Goal: Task Accomplishment & Management: Manage account settings

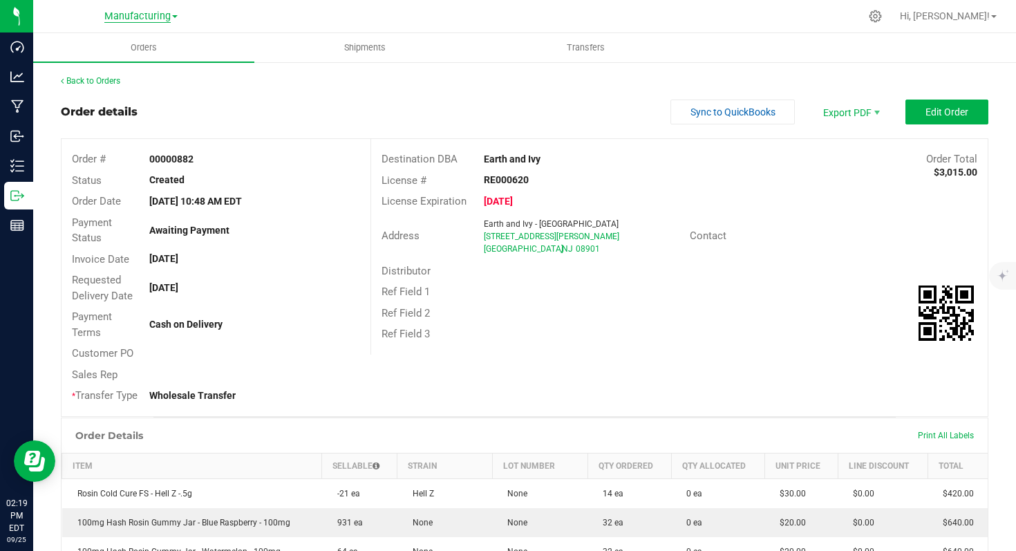
click at [141, 21] on span "Manufacturing" at bounding box center [137, 16] width 66 height 12
click at [121, 48] on link "Cultivation" at bounding box center [141, 48] width 202 height 19
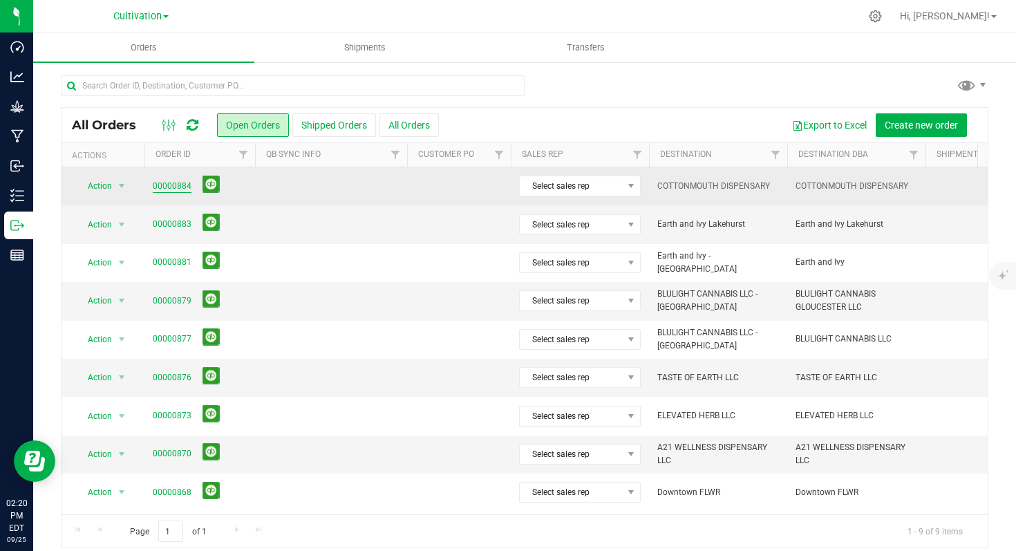
click at [174, 188] on link "00000884" at bounding box center [172, 186] width 39 height 13
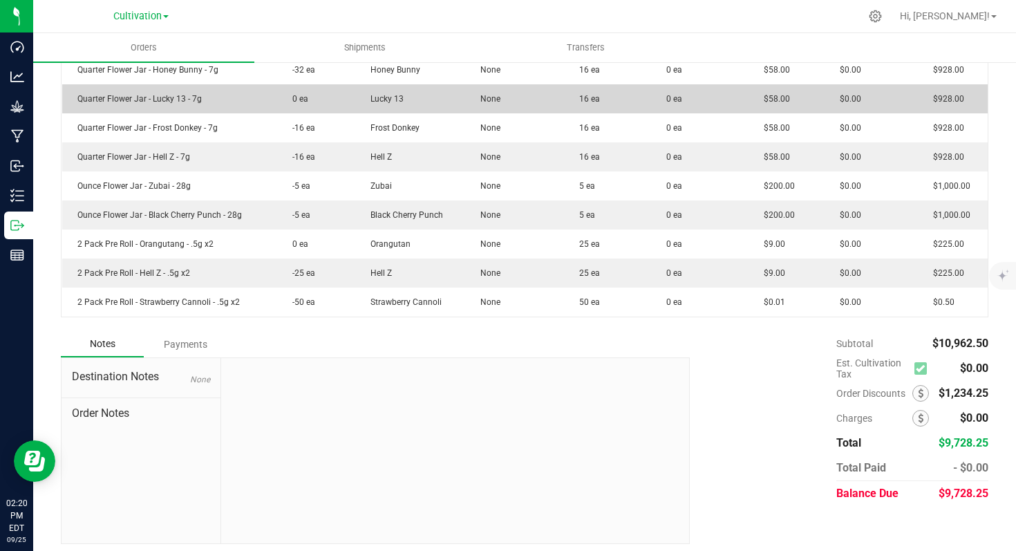
scroll to position [562, 0]
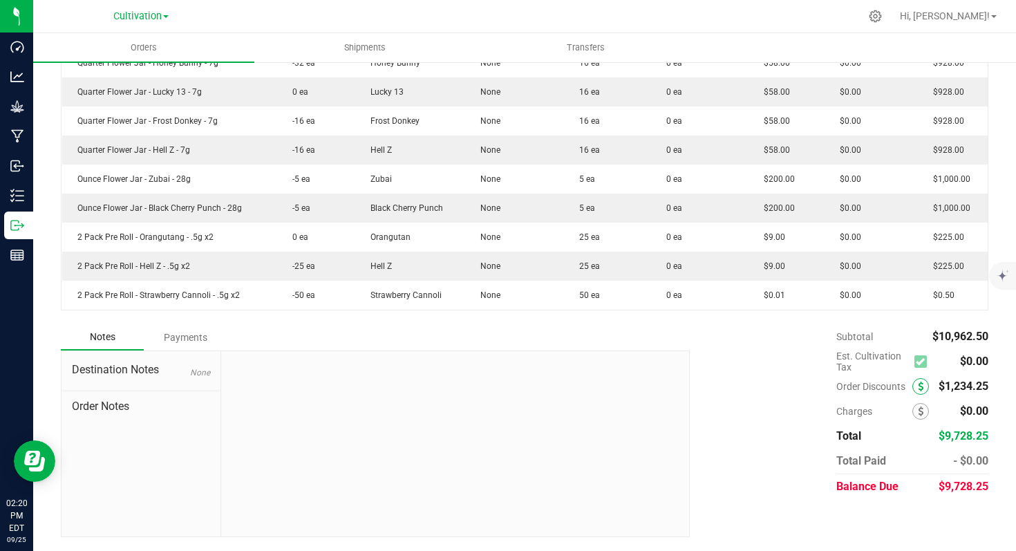
click at [918, 384] on icon at bounding box center [921, 387] width 6 height 10
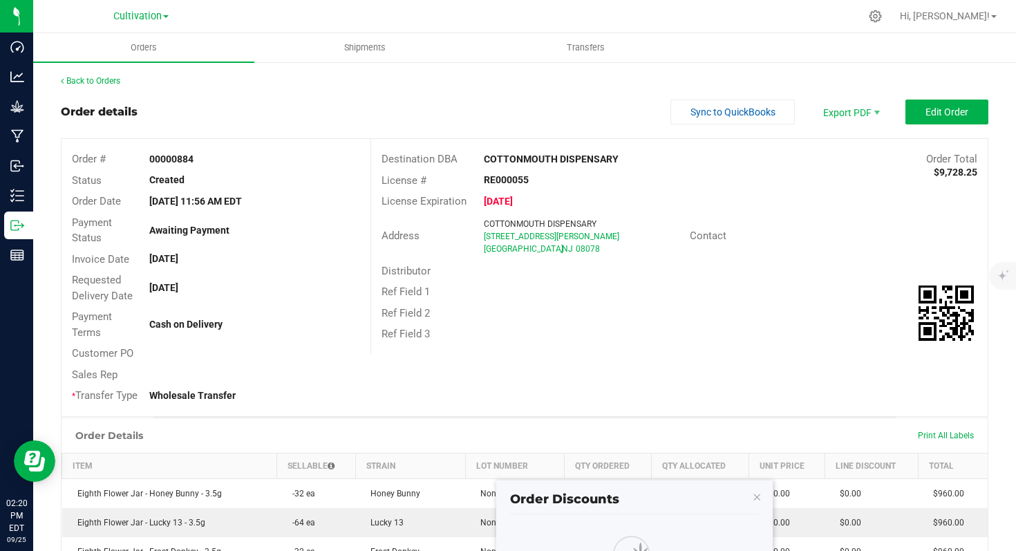
scroll to position [281, 0]
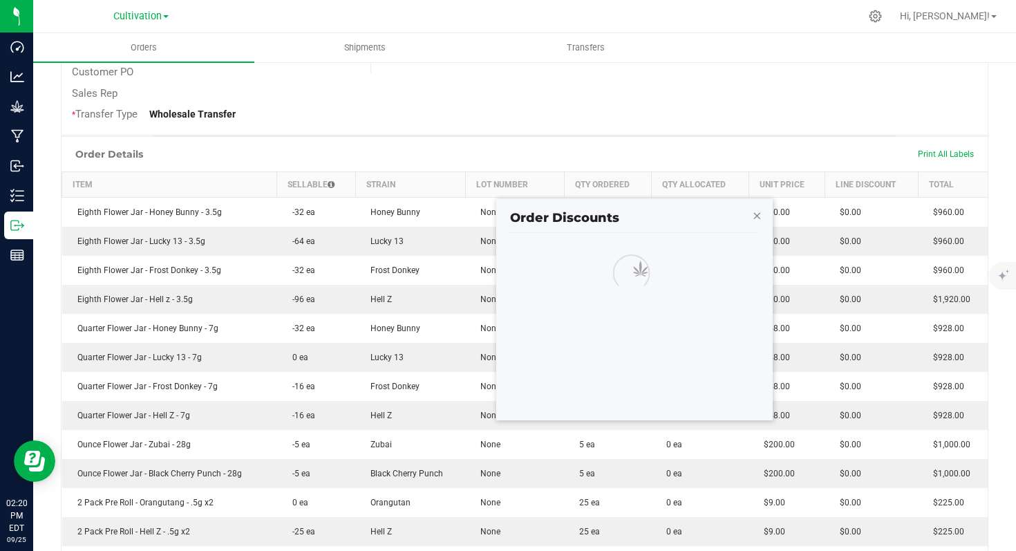
click at [758, 216] on icon "button" at bounding box center [757, 215] width 10 height 17
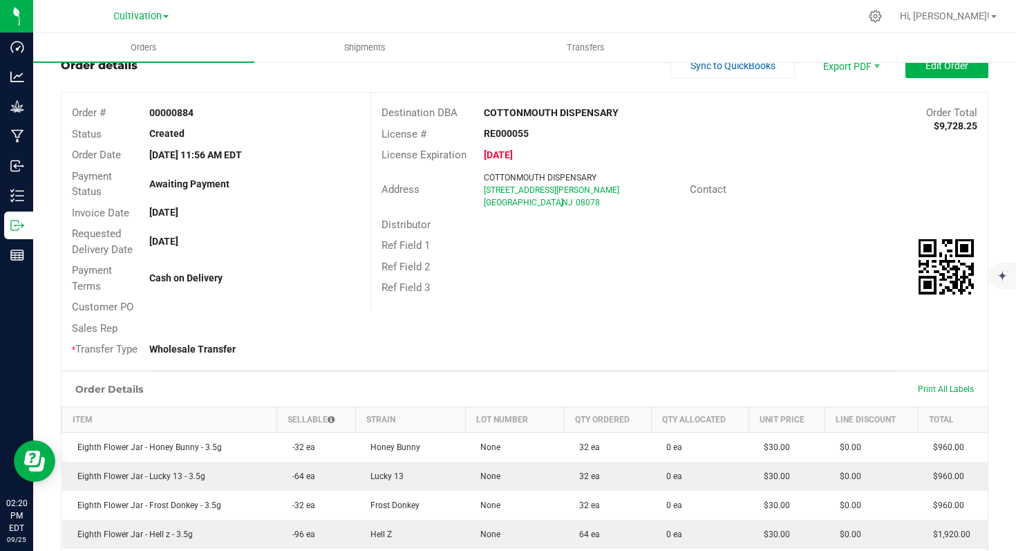
scroll to position [0, 0]
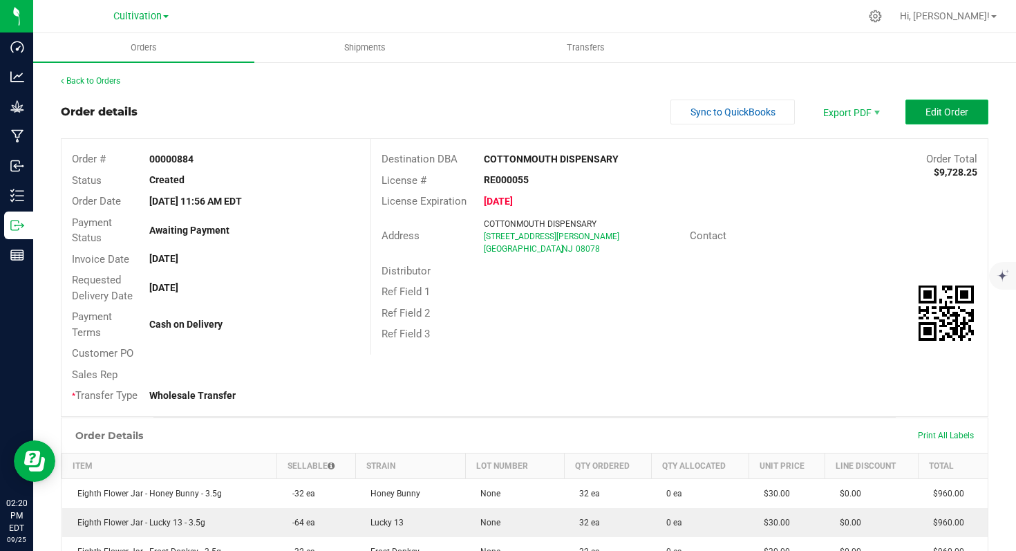
click at [925, 112] on span "Edit Order" at bounding box center [946, 111] width 43 height 11
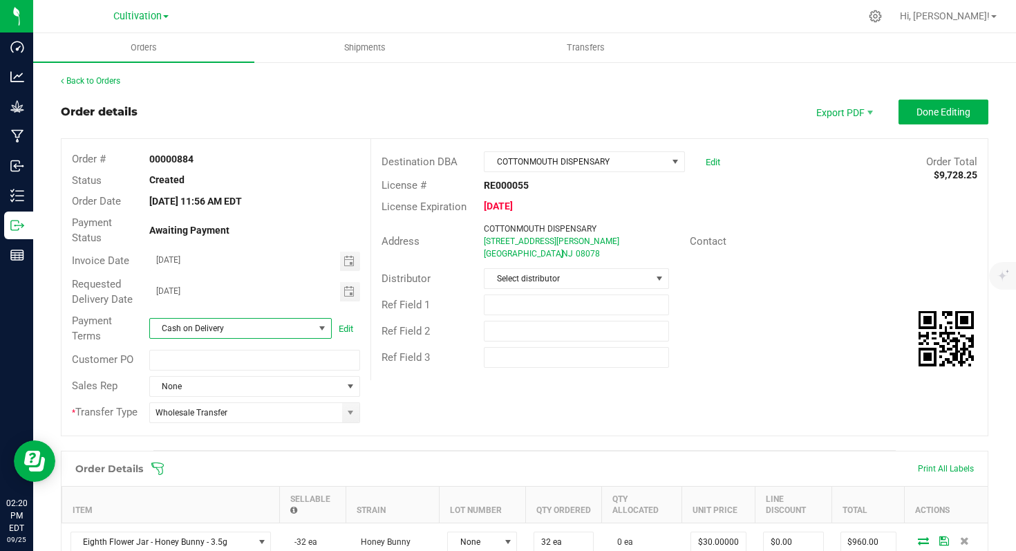
click at [319, 328] on span at bounding box center [322, 328] width 11 height 11
click at [220, 406] on li "Net 30" at bounding box center [238, 403] width 179 height 23
click at [344, 261] on span "Toggle calendar" at bounding box center [349, 261] width 11 height 11
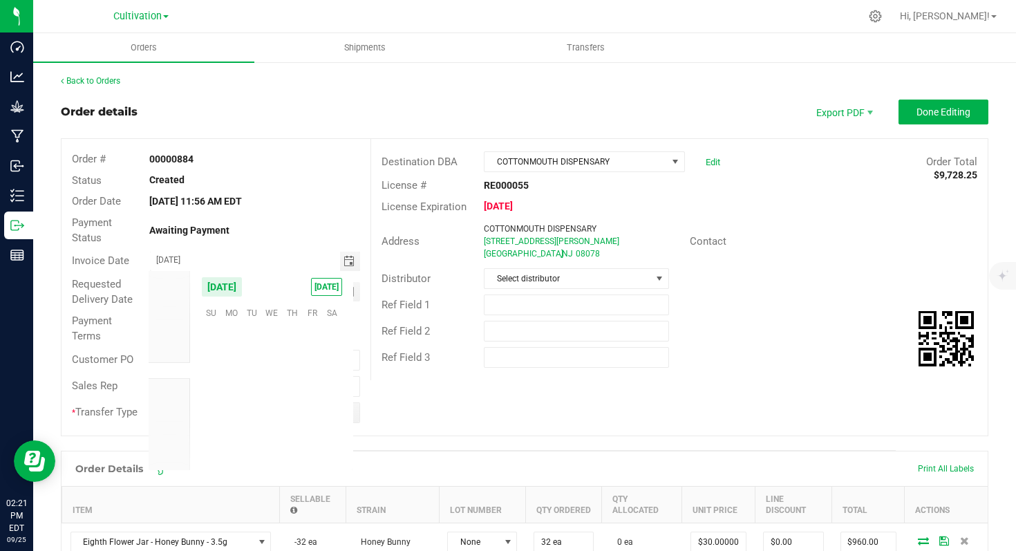
scroll to position [224202, 0]
drag, startPoint x: 315, startPoint y: 396, endPoint x: 314, endPoint y: 384, distance: 11.8
click at [315, 396] on span "26" at bounding box center [312, 397] width 20 height 21
type input "[DATE]"
click at [939, 113] on span "Done Editing" at bounding box center [943, 111] width 54 height 11
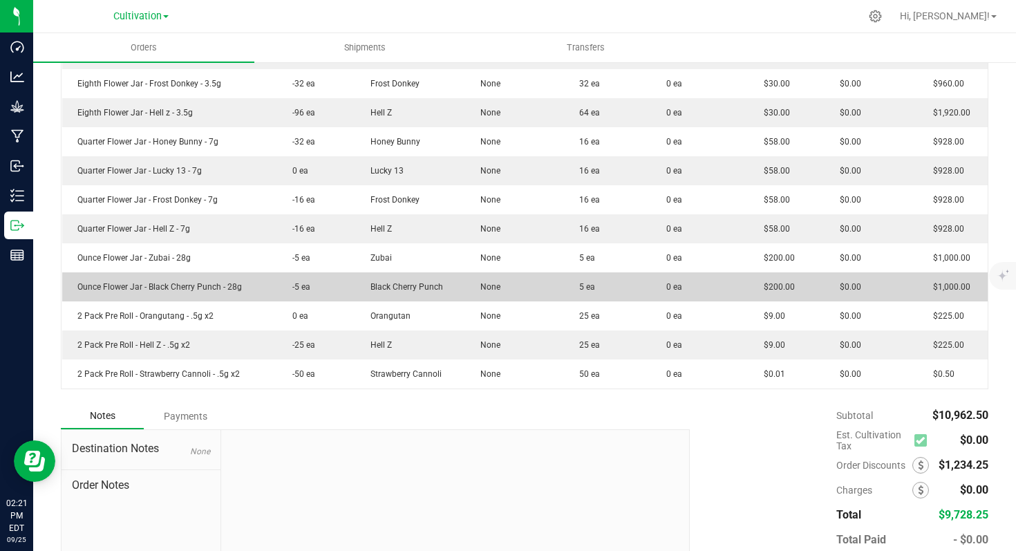
scroll to position [562, 0]
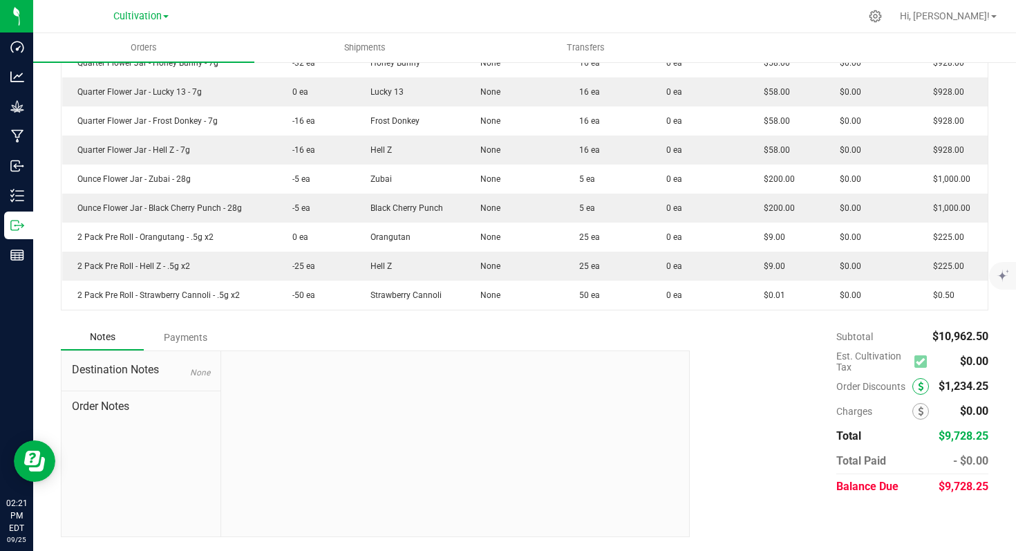
click at [918, 387] on icon at bounding box center [921, 387] width 6 height 10
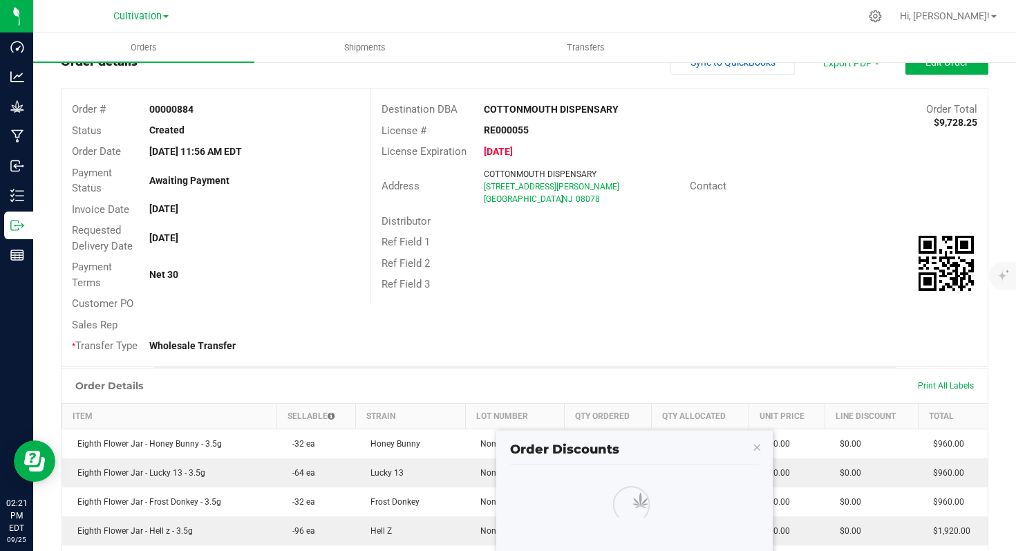
scroll to position [121, 0]
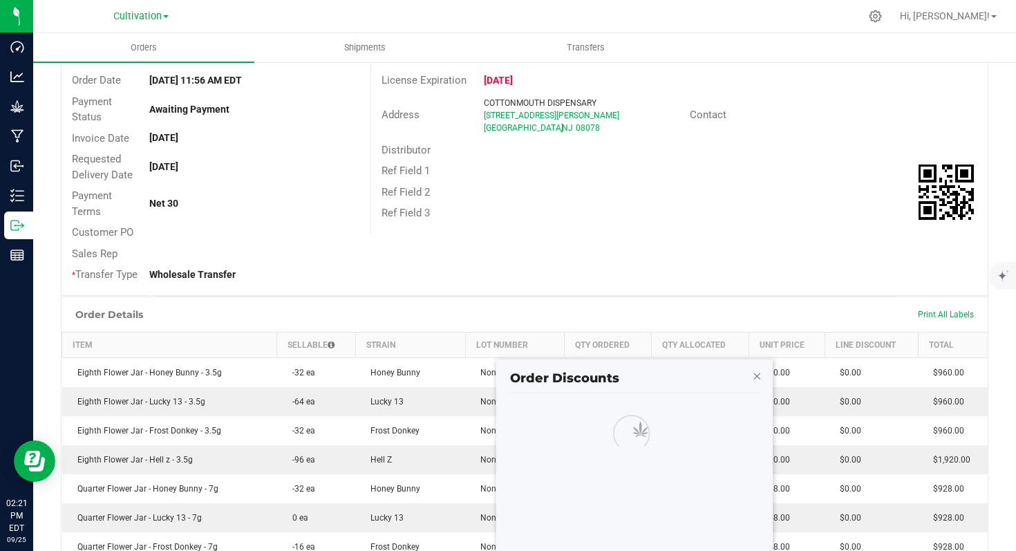
click at [758, 377] on icon "button" at bounding box center [757, 375] width 10 height 17
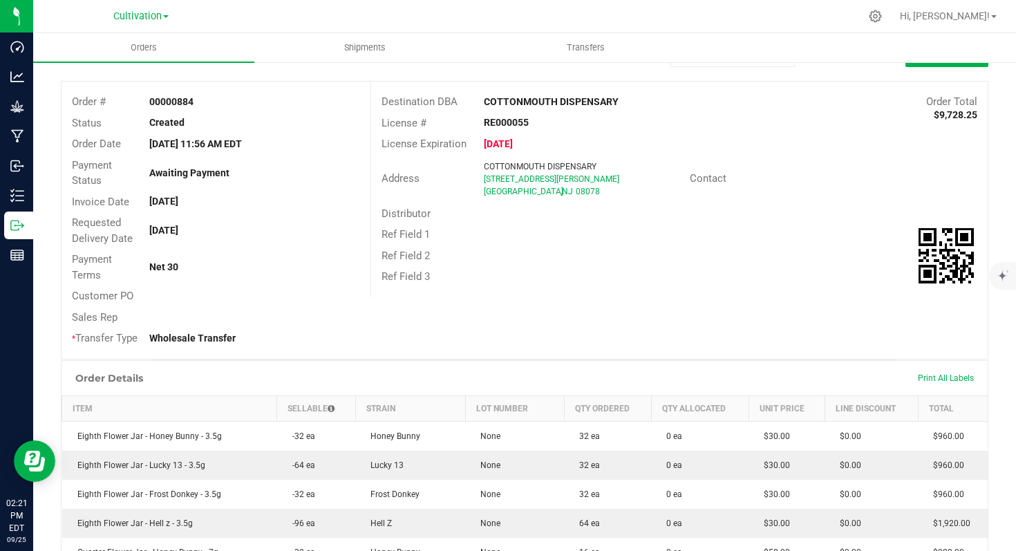
scroll to position [0, 0]
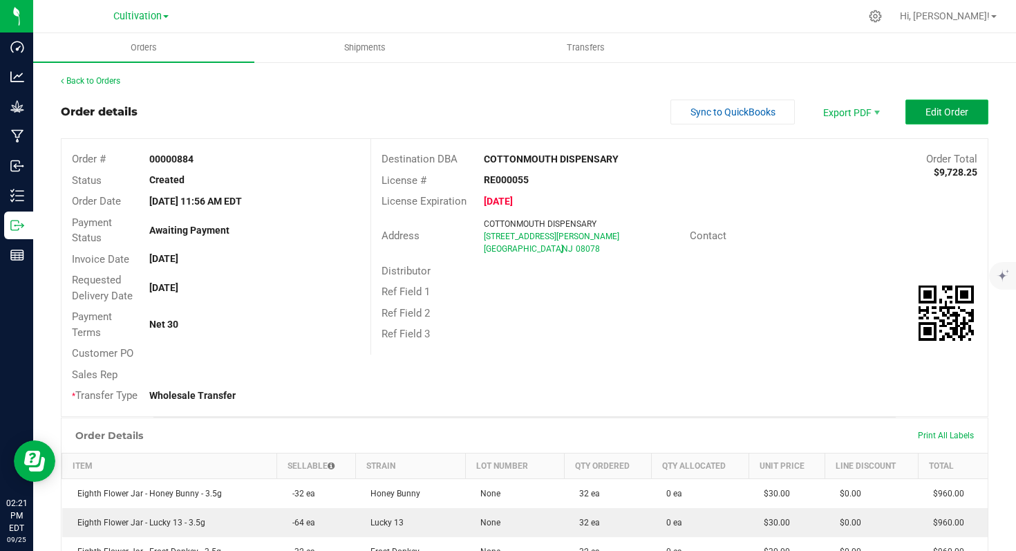
click at [944, 105] on button "Edit Order" at bounding box center [946, 112] width 83 height 25
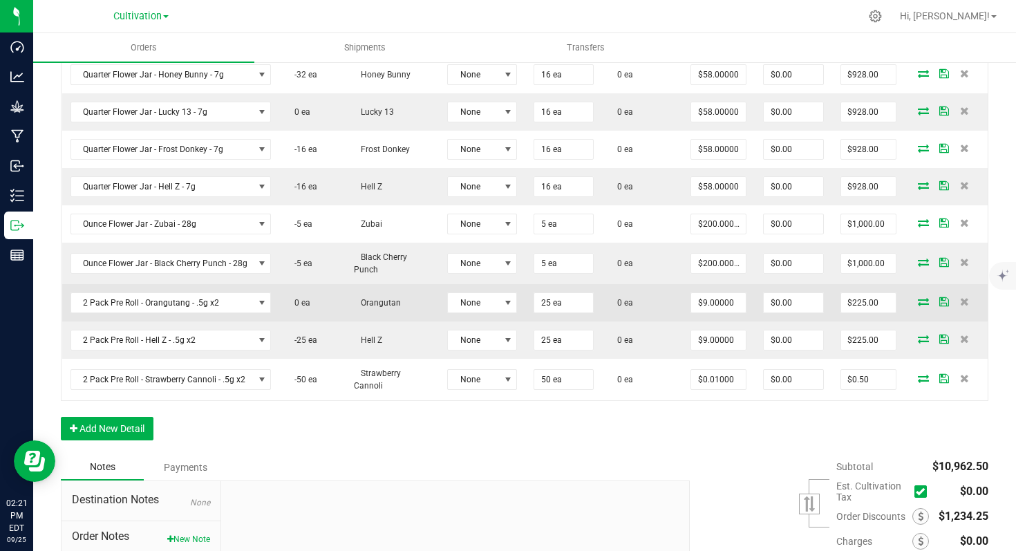
scroll to position [756, 0]
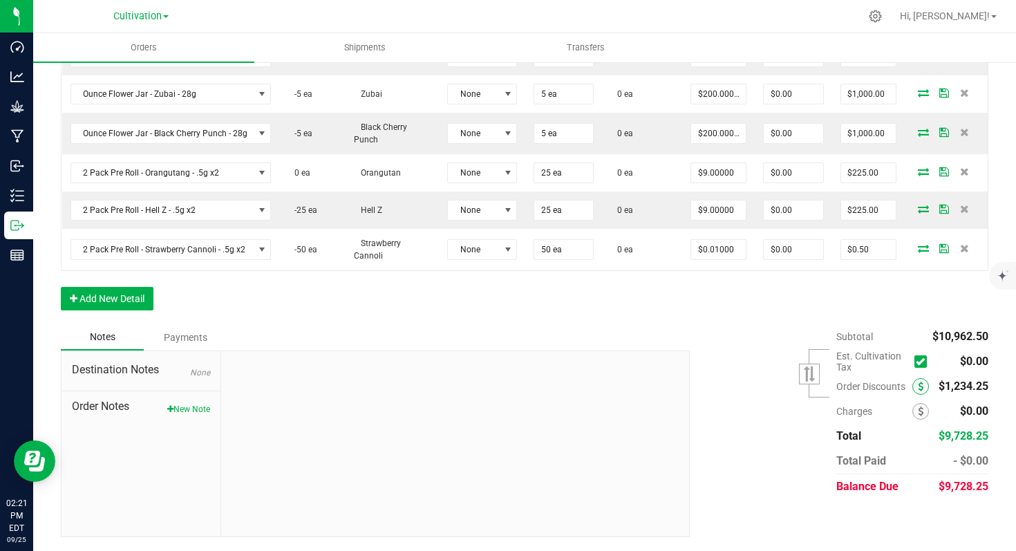
click at [918, 387] on icon at bounding box center [921, 387] width 6 height 10
click at [918, 388] on icon at bounding box center [921, 387] width 6 height 10
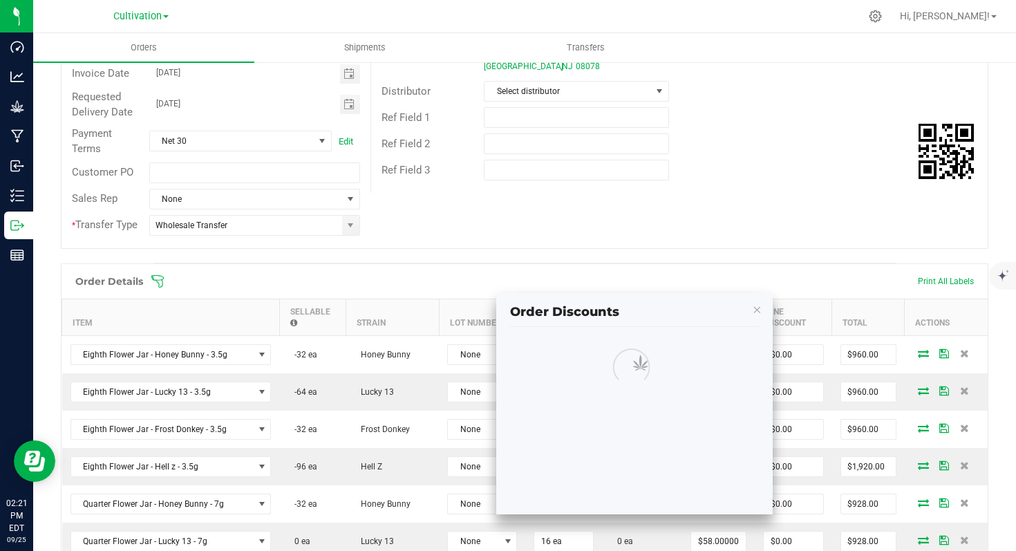
scroll to position [263, 0]
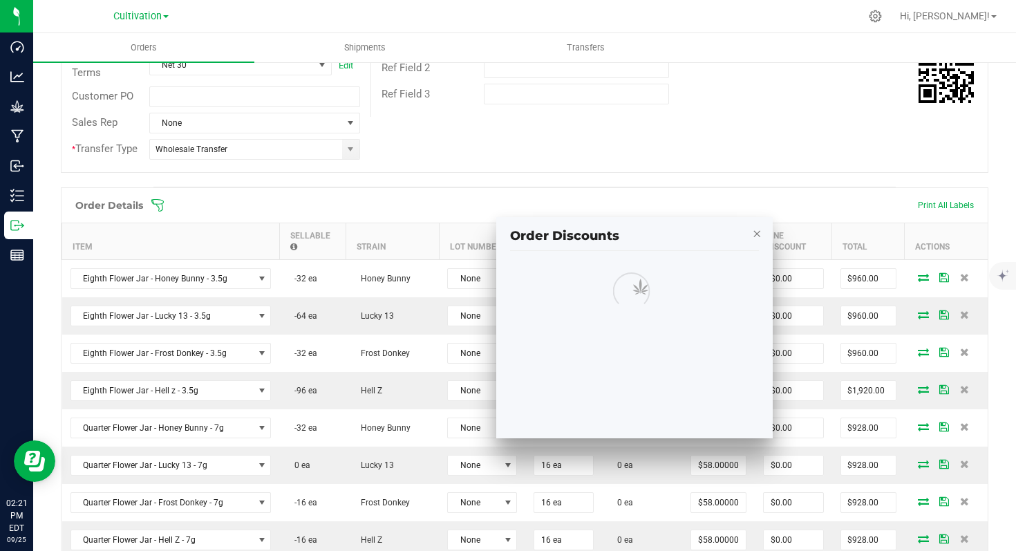
click at [757, 237] on icon "button" at bounding box center [757, 233] width 10 height 17
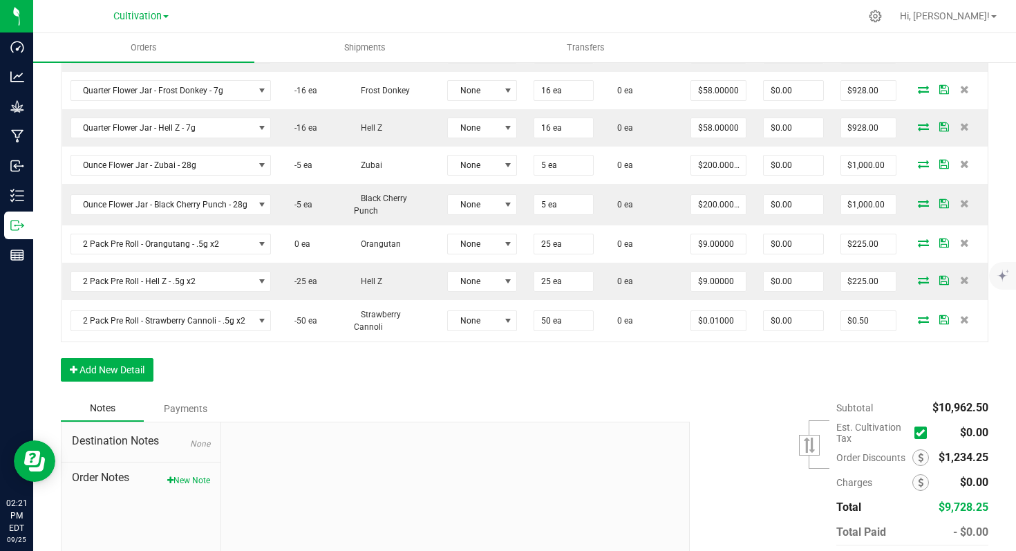
scroll to position [756, 0]
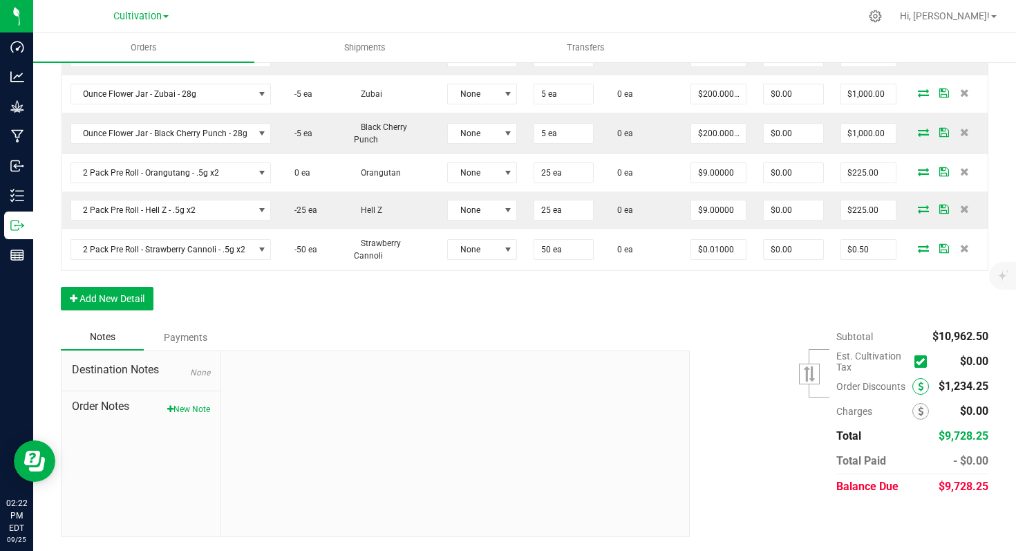
click at [918, 385] on icon at bounding box center [921, 387] width 6 height 10
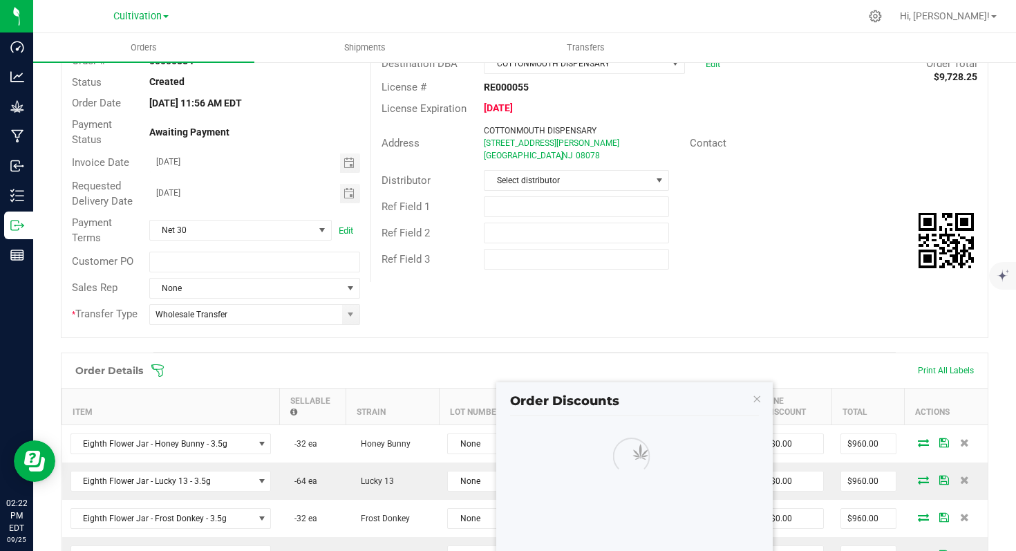
scroll to position [527, 0]
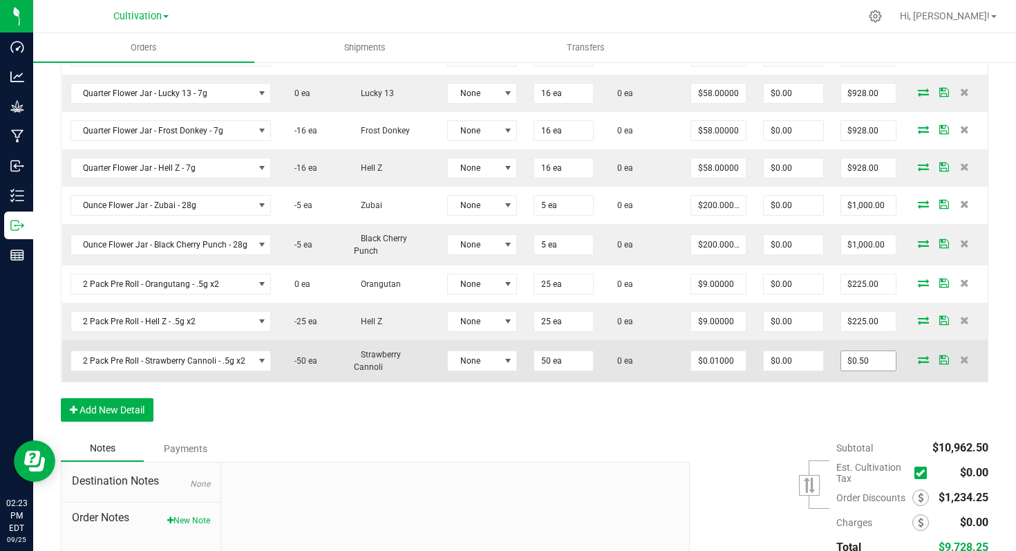
scroll to position [756, 0]
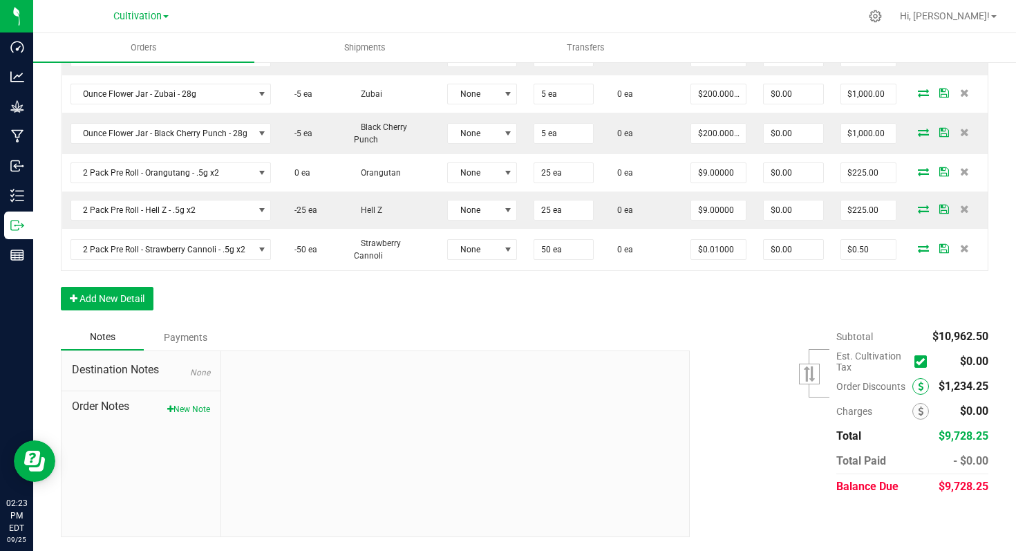
click at [914, 386] on span at bounding box center [920, 386] width 17 height 17
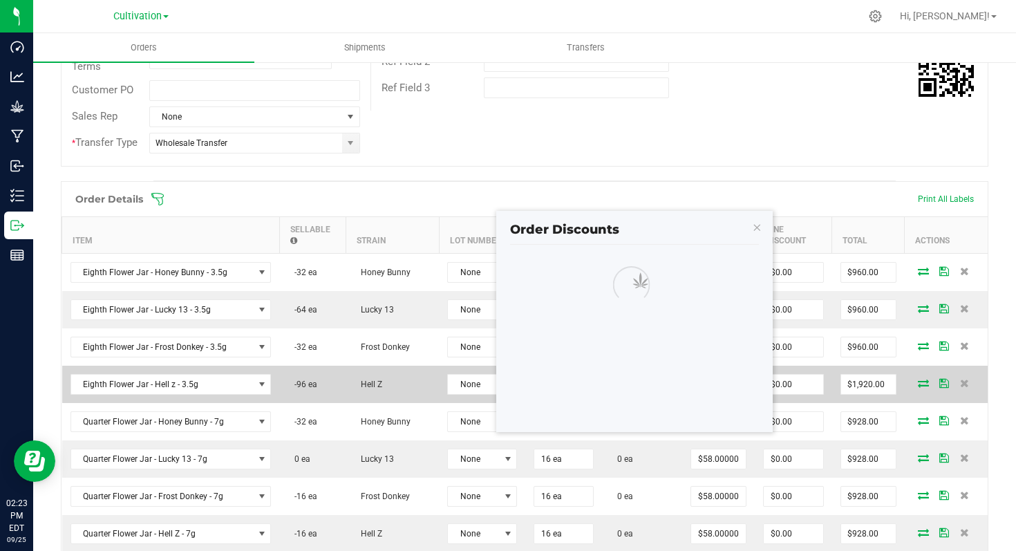
scroll to position [347, 0]
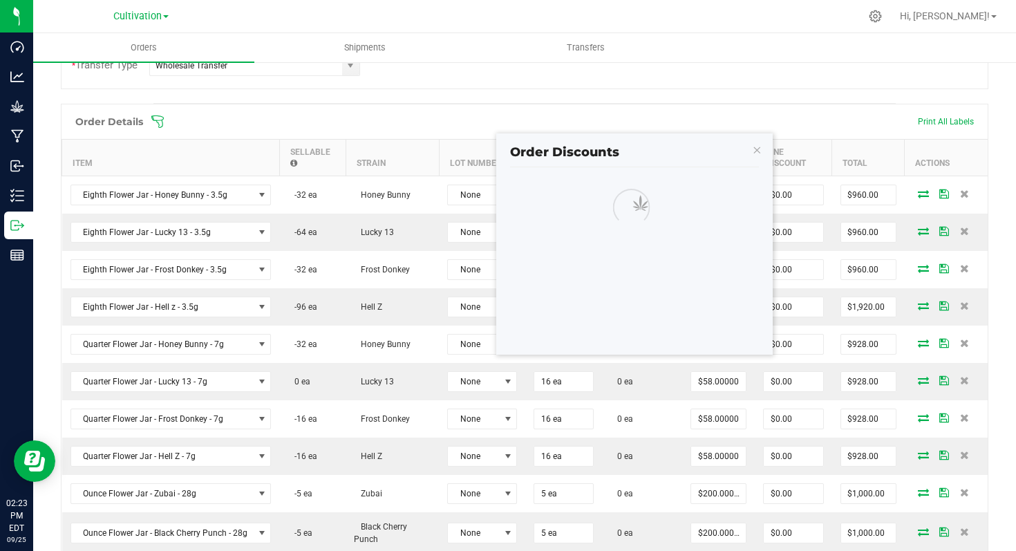
click at [748, 243] on div at bounding box center [690, 214] width 361 height 59
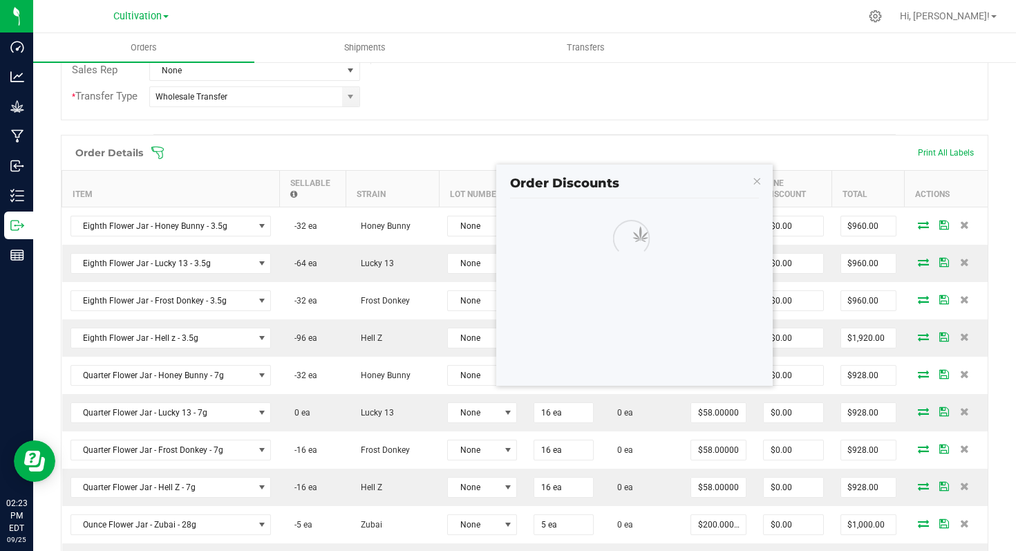
scroll to position [0, 0]
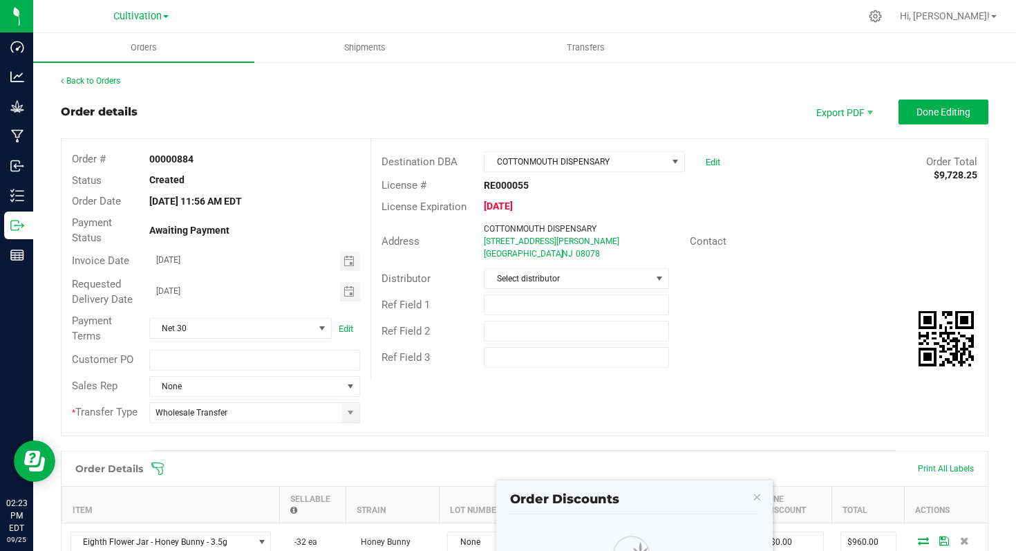
click at [822, 238] on div "Contact" at bounding box center [833, 241] width 308 height 21
click at [939, 113] on span "Done Editing" at bounding box center [943, 111] width 54 height 11
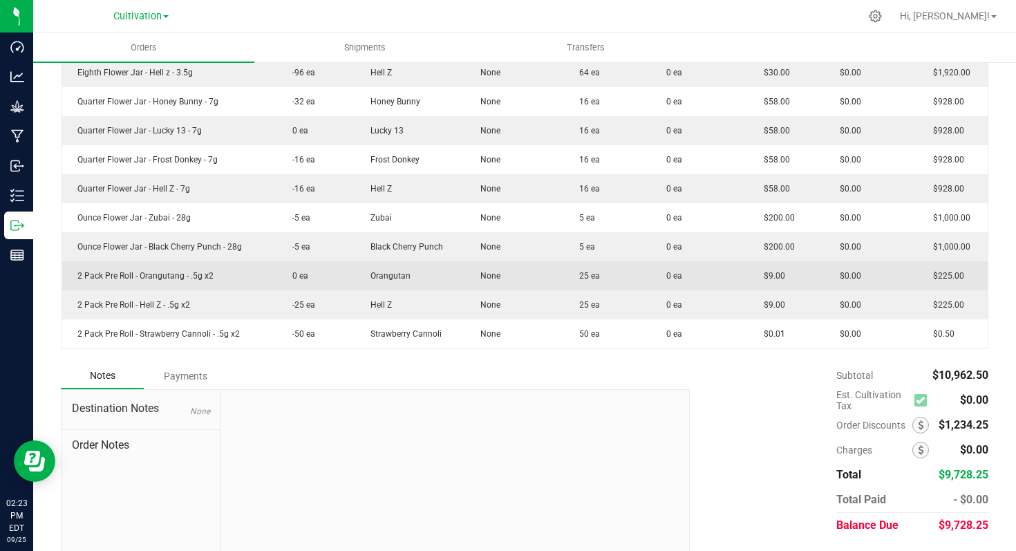
scroll to position [562, 0]
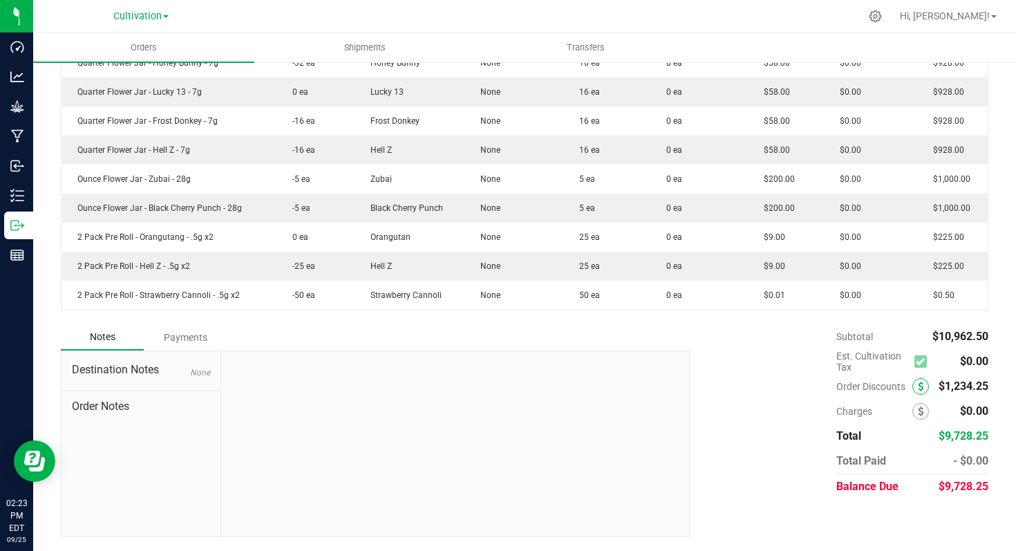
click at [918, 384] on icon at bounding box center [921, 387] width 6 height 10
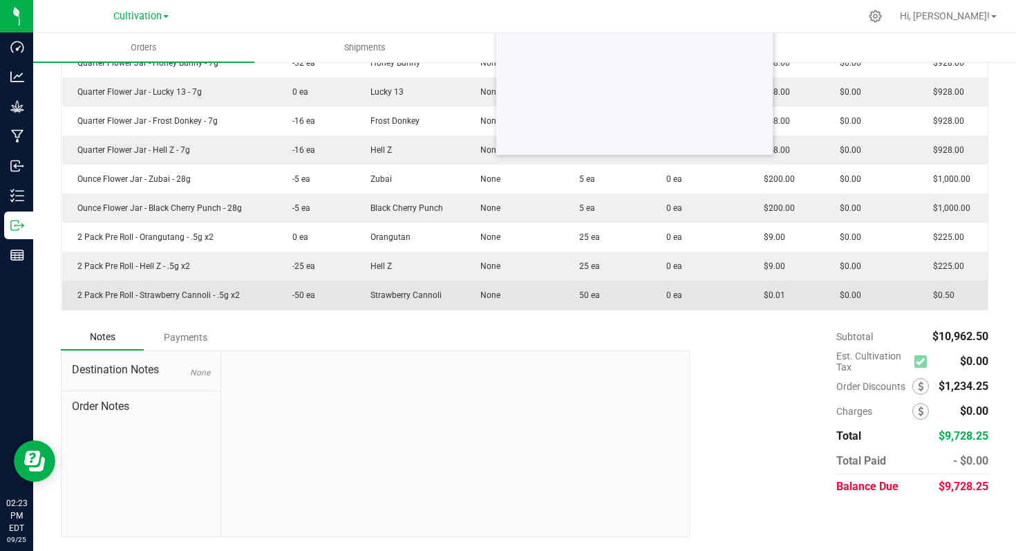
scroll to position [270, 0]
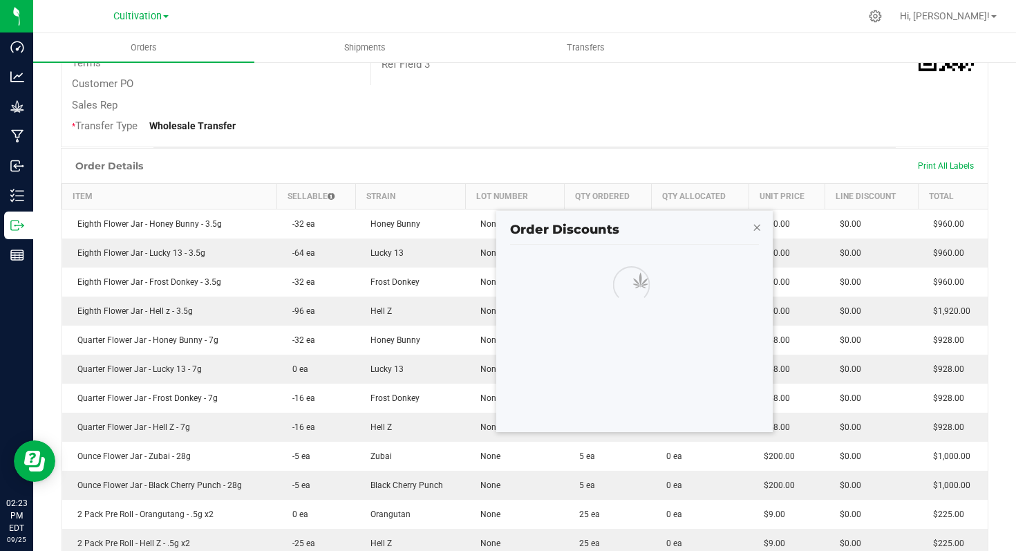
click at [758, 226] on icon "button" at bounding box center [757, 226] width 10 height 17
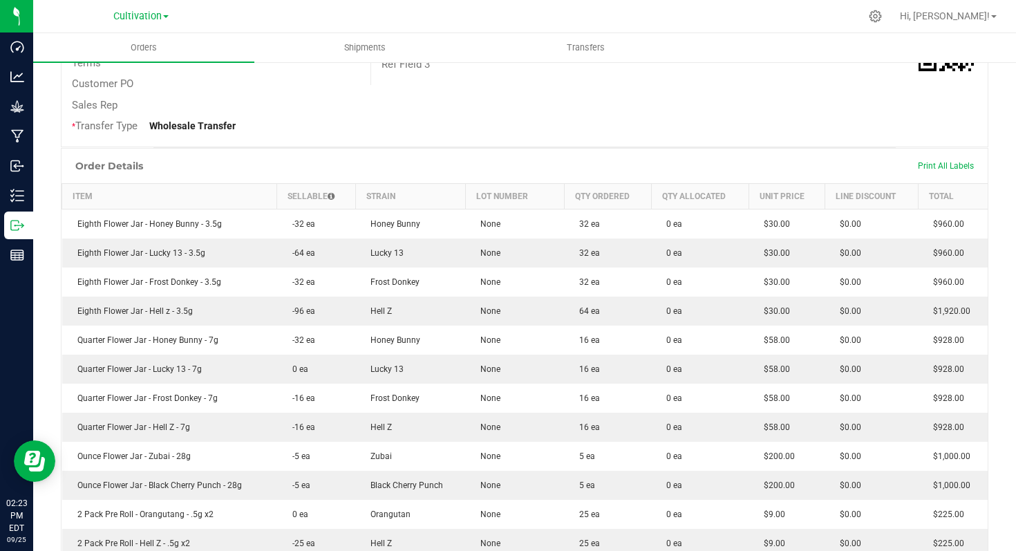
scroll to position [0, 0]
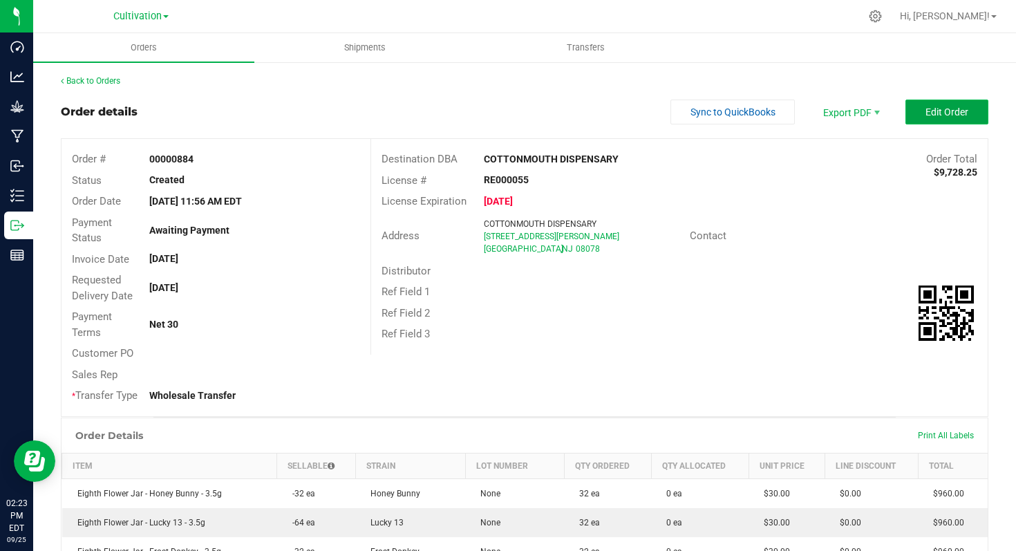
click at [937, 114] on span "Edit Order" at bounding box center [946, 111] width 43 height 11
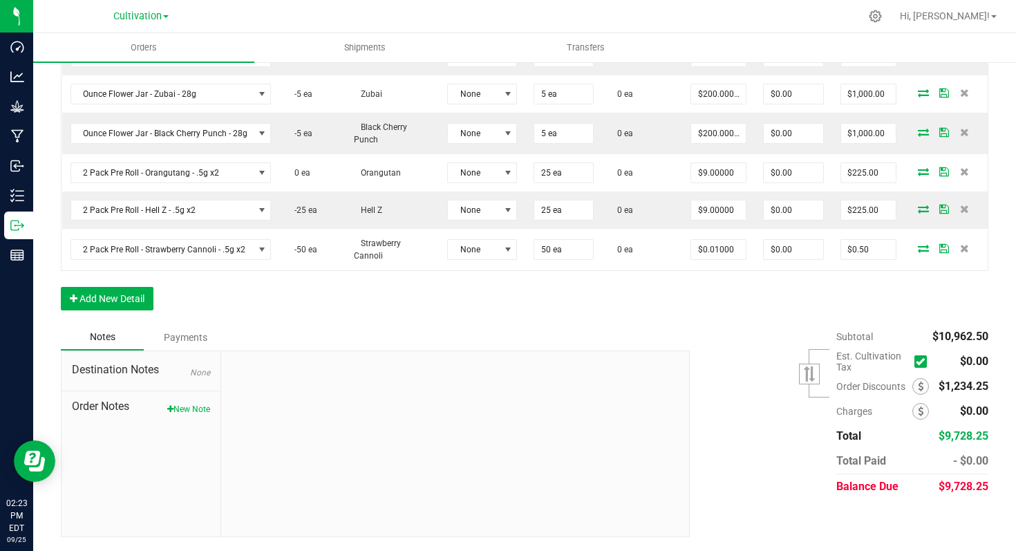
scroll to position [756, 0]
click at [918, 408] on icon at bounding box center [921, 411] width 6 height 10
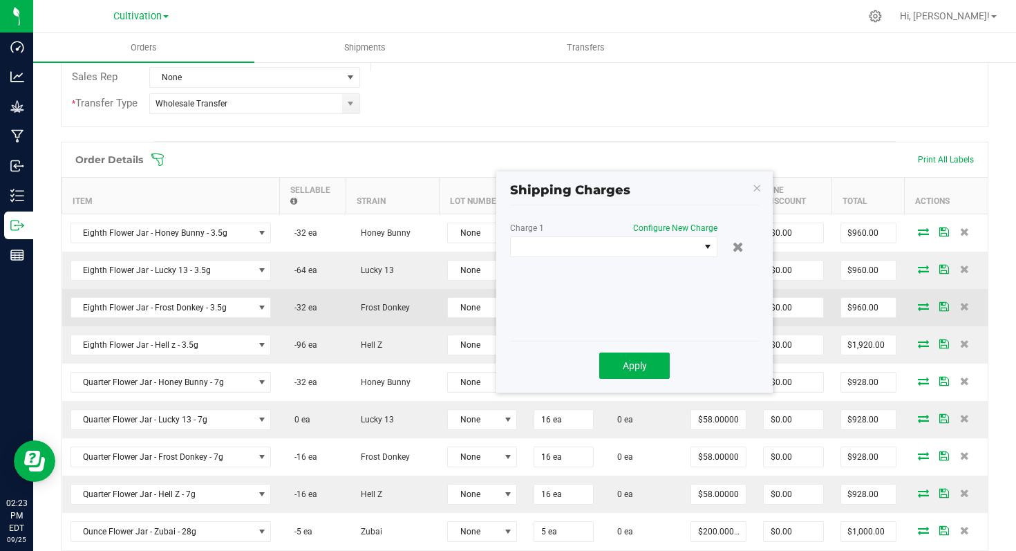
scroll to position [328, 0]
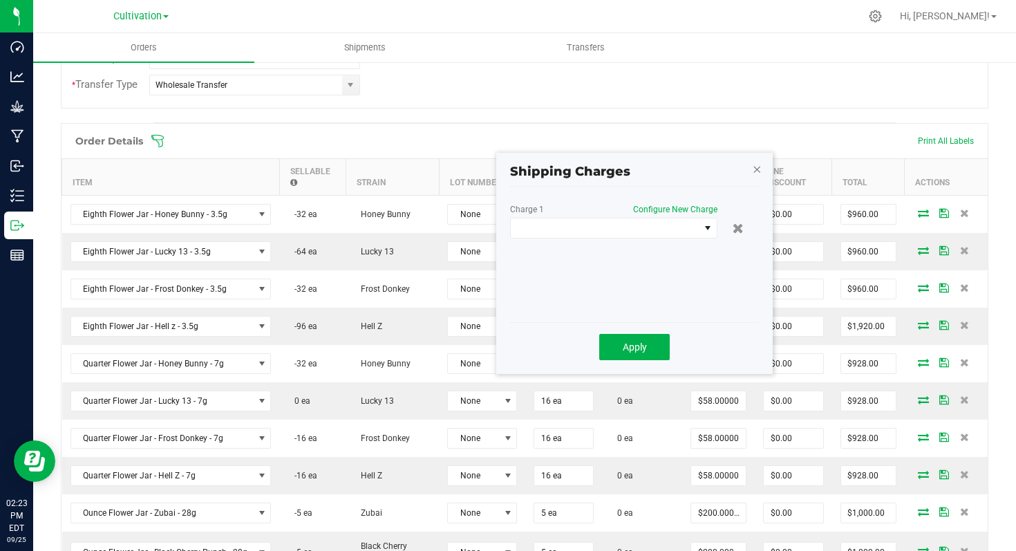
click at [757, 171] on icon "button" at bounding box center [757, 168] width 10 height 17
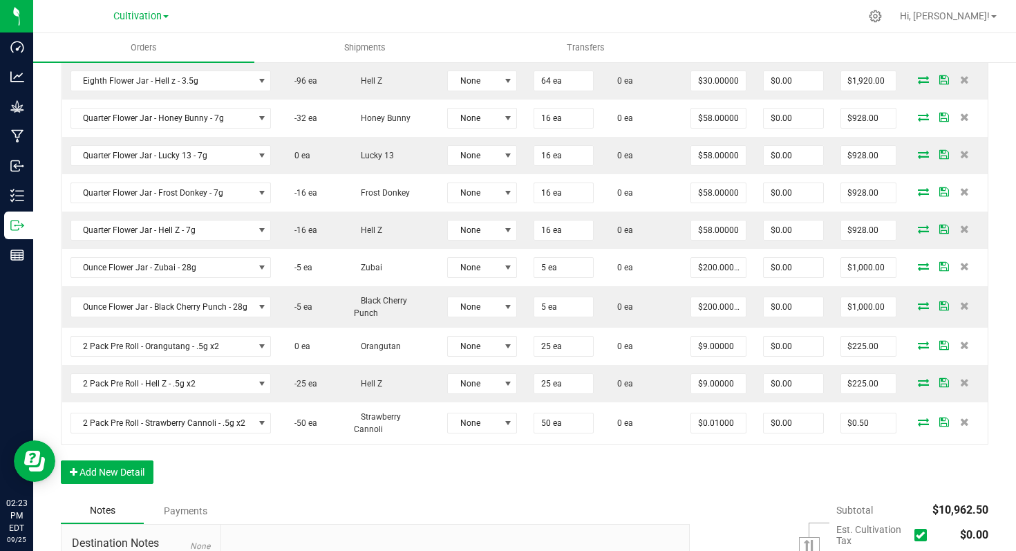
scroll to position [756, 0]
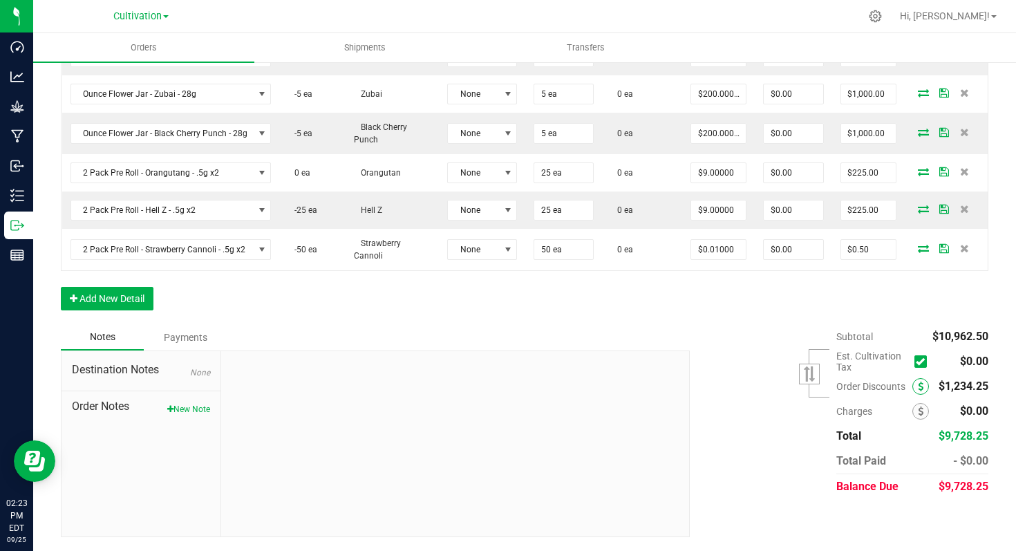
click at [918, 386] on icon at bounding box center [921, 387] width 6 height 10
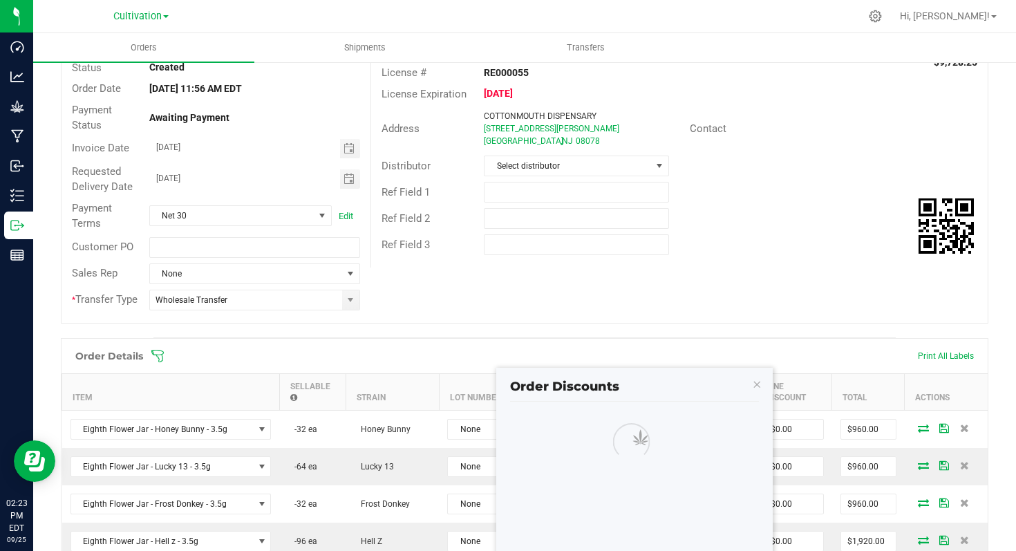
scroll to position [0, 0]
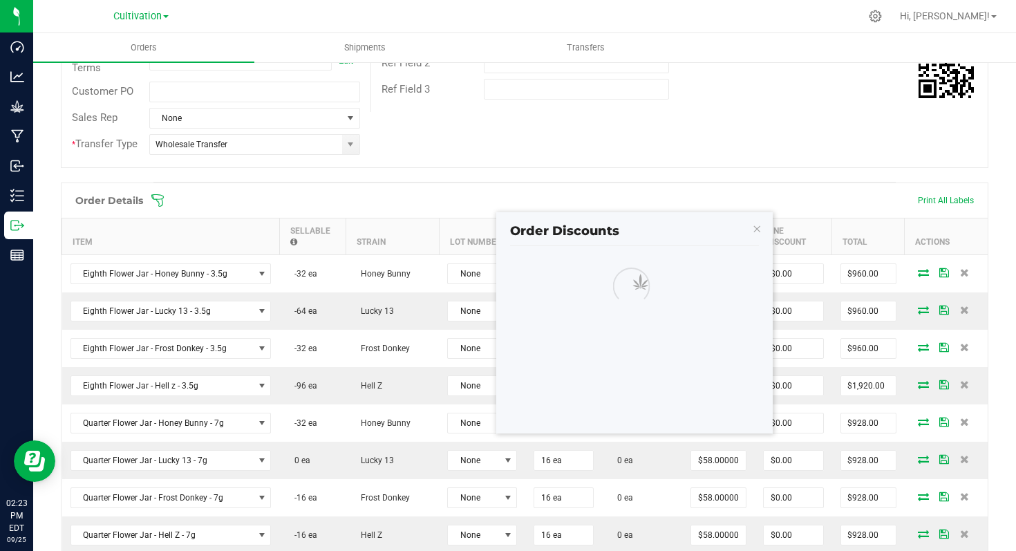
click at [702, 366] on div at bounding box center [634, 335] width 276 height 195
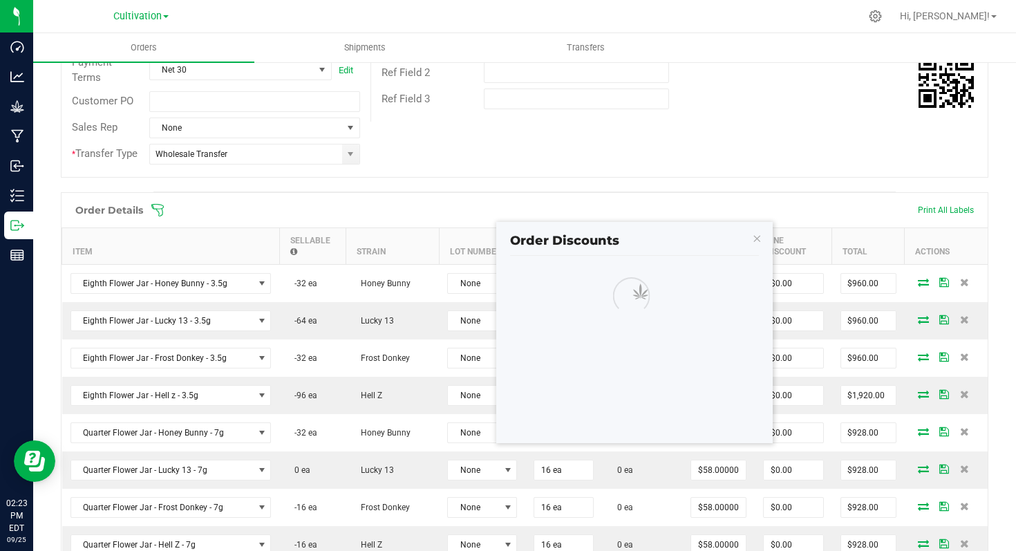
scroll to position [245, 0]
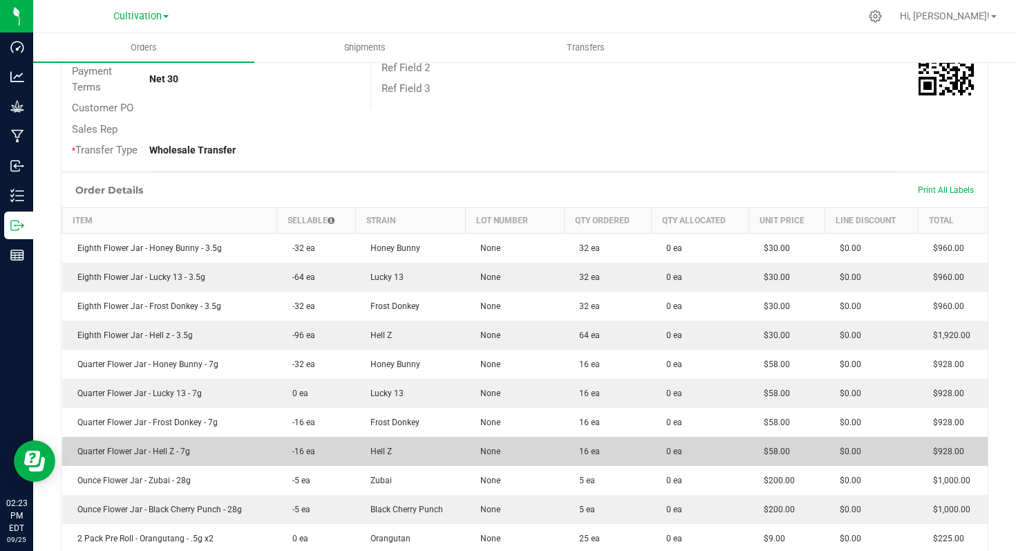
scroll to position [562, 0]
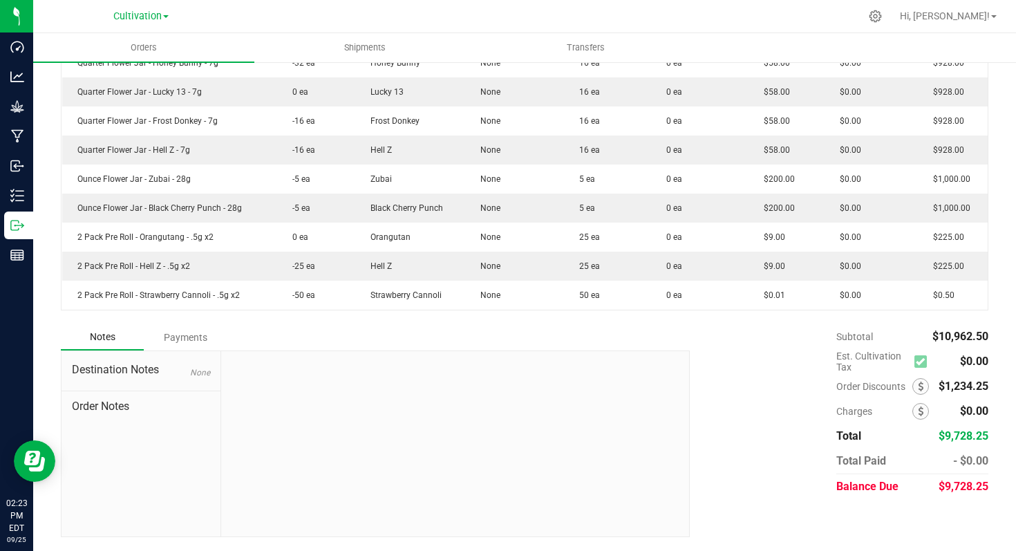
click at [890, 388] on span "Order Discounts" at bounding box center [874, 386] width 76 height 11
click at [918, 387] on icon at bounding box center [921, 387] width 6 height 10
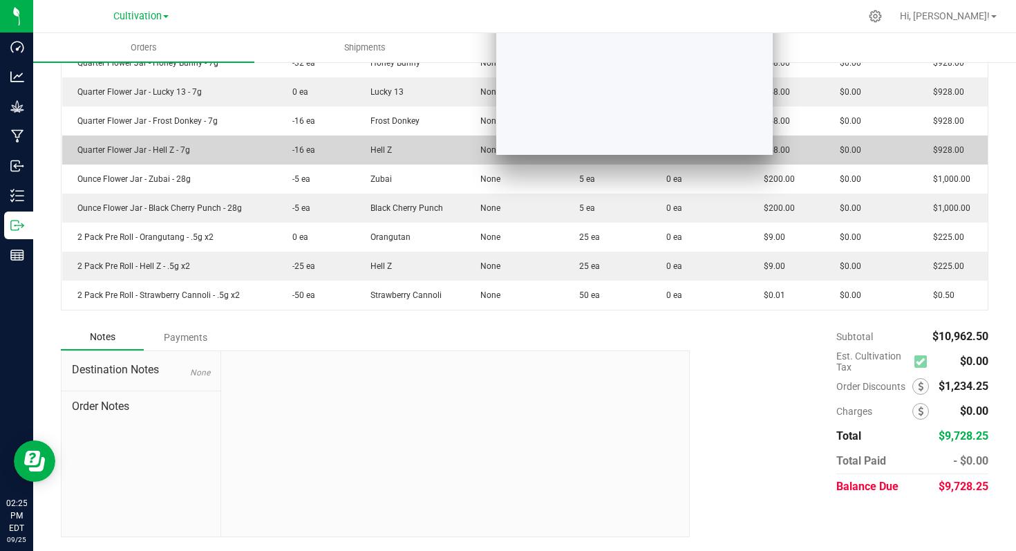
scroll to position [277, 0]
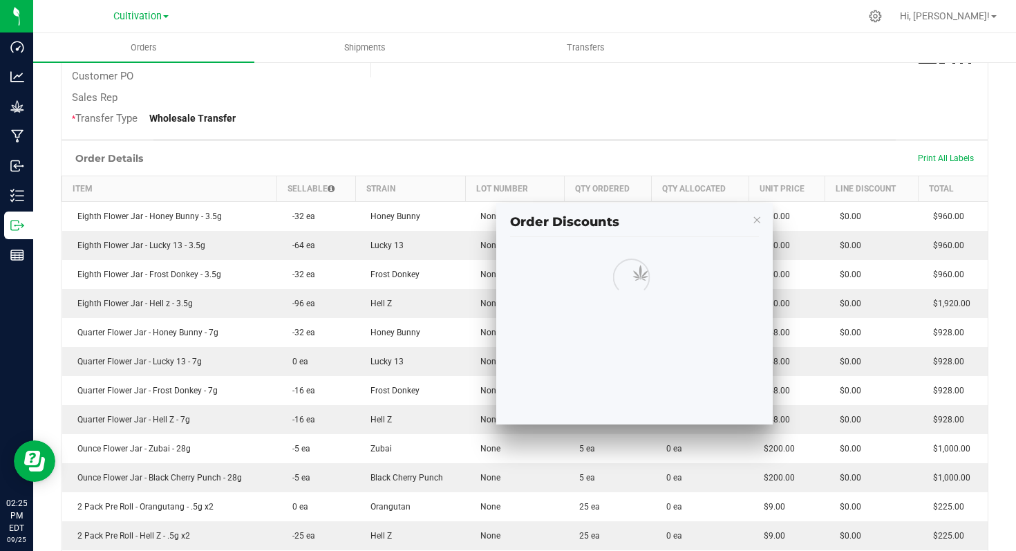
click at [716, 279] on div at bounding box center [690, 284] width 361 height 59
click at [756, 222] on icon "button" at bounding box center [757, 219] width 10 height 17
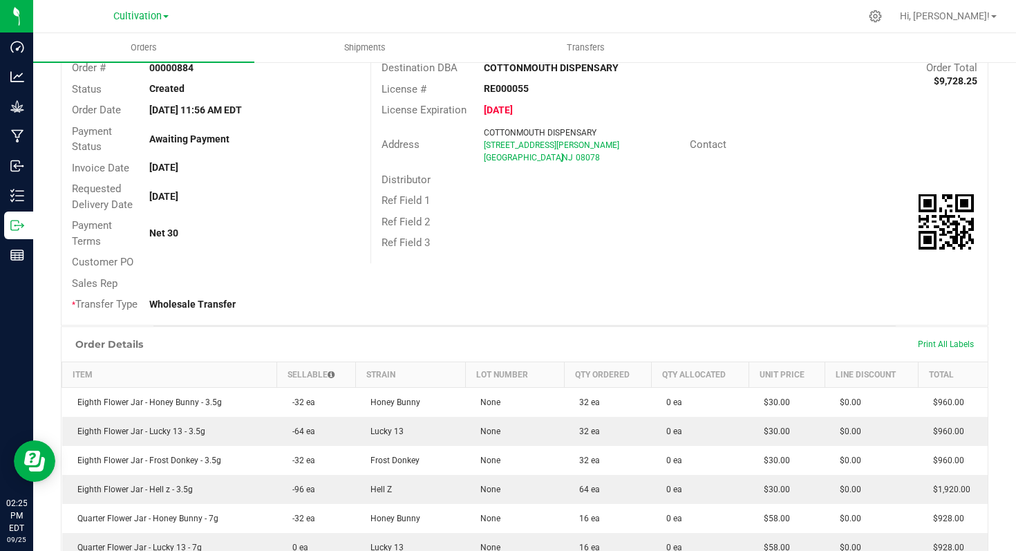
scroll to position [0, 0]
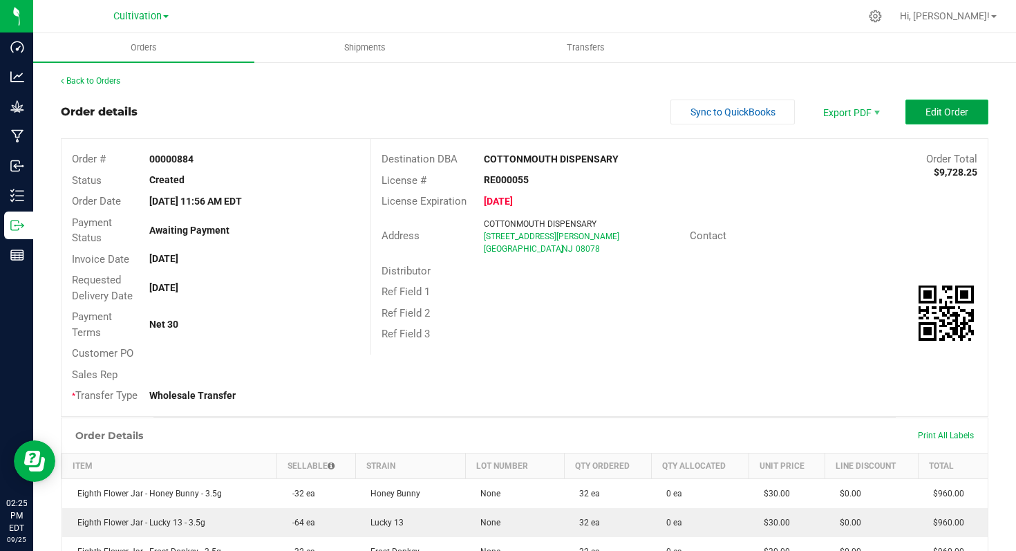
click at [925, 114] on span "Edit Order" at bounding box center [946, 111] width 43 height 11
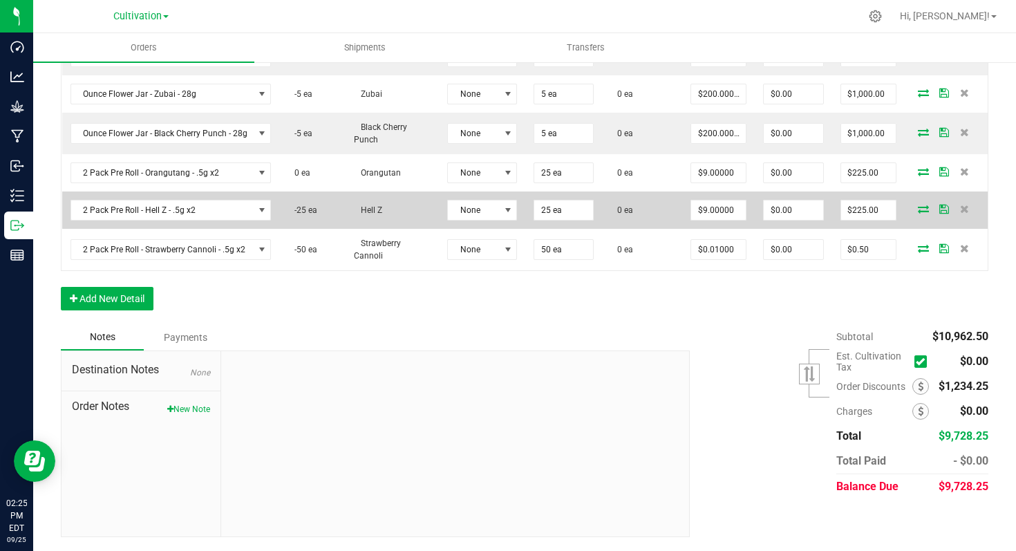
scroll to position [756, 0]
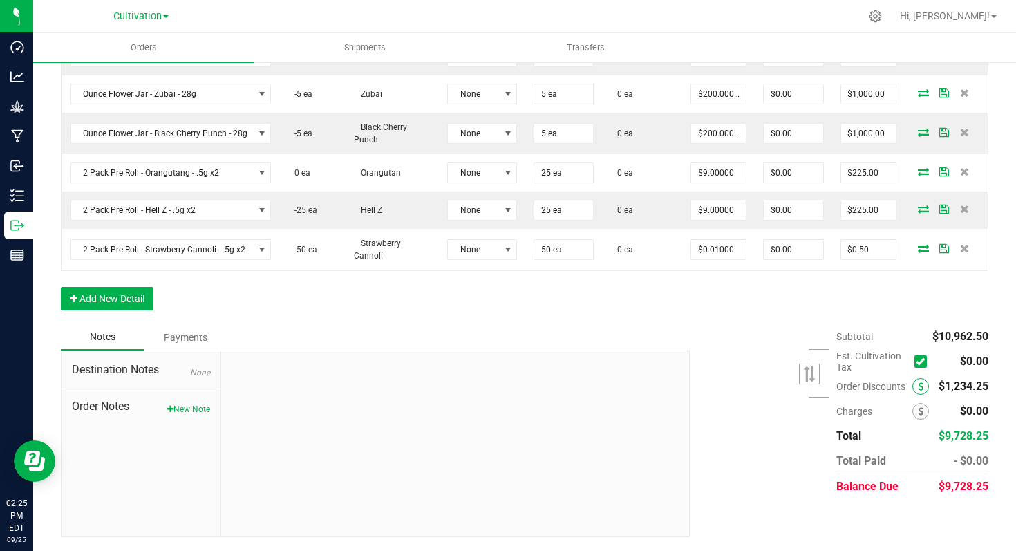
click at [918, 386] on icon at bounding box center [921, 387] width 6 height 10
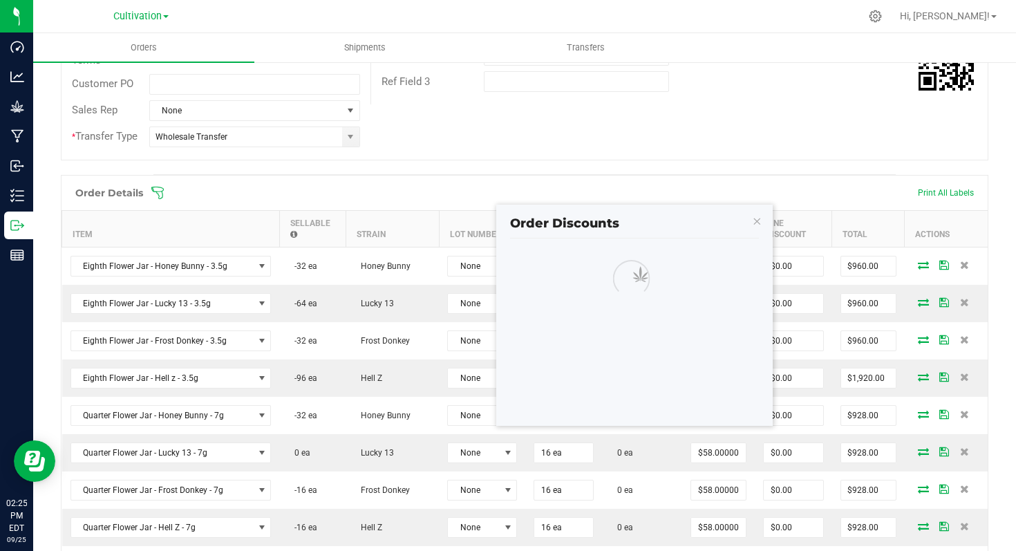
scroll to position [255, 0]
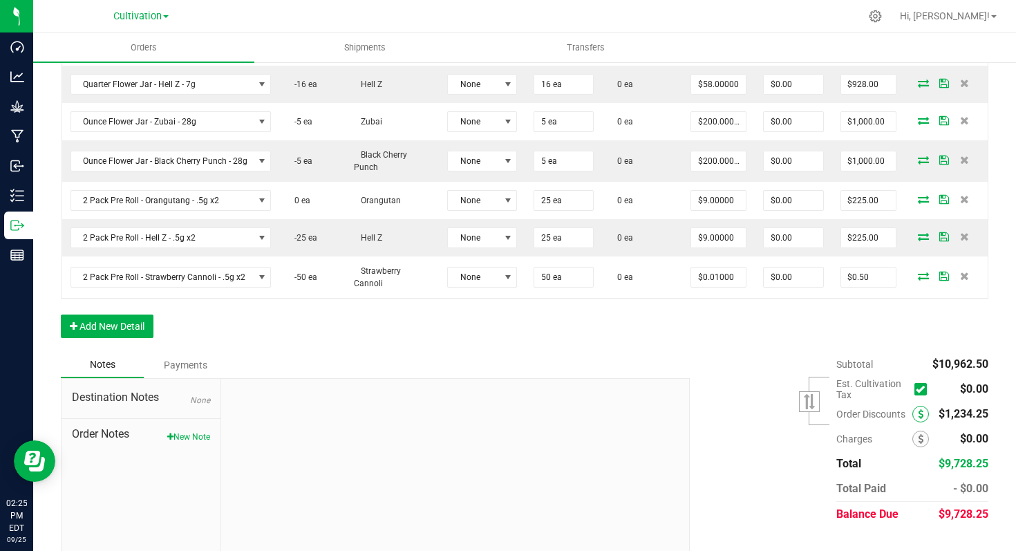
click at [918, 419] on icon at bounding box center [921, 414] width 6 height 10
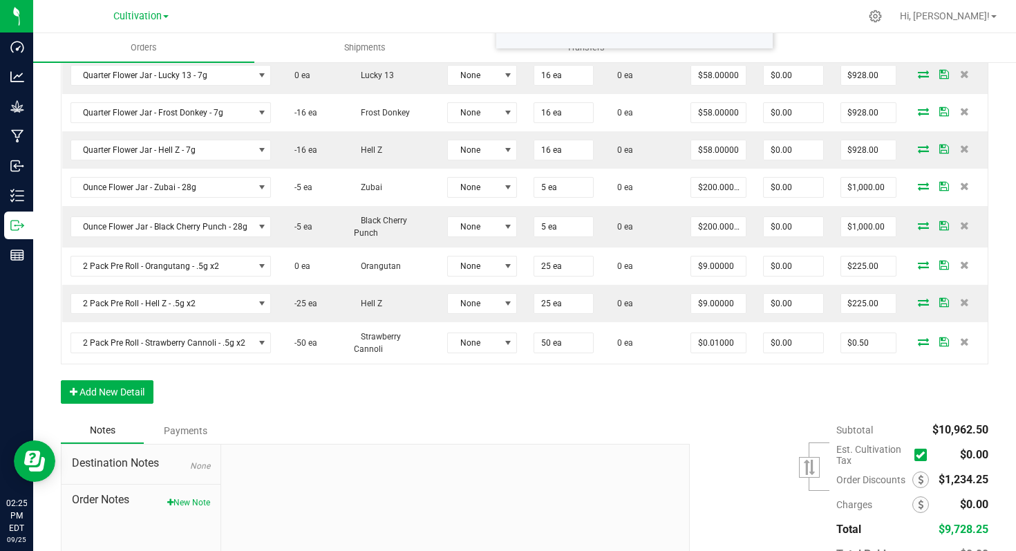
scroll to position [266, 0]
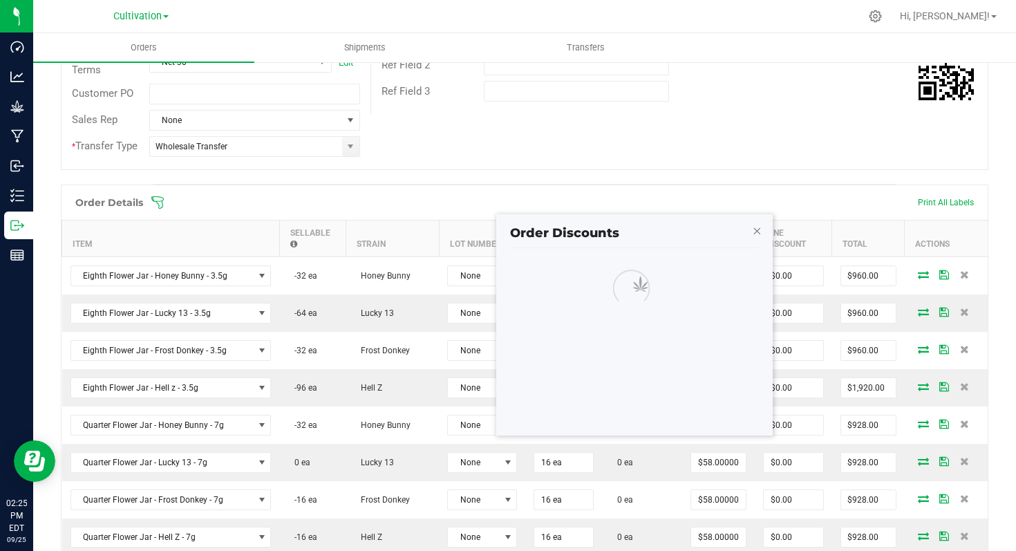
click at [755, 227] on icon "button" at bounding box center [757, 230] width 10 height 17
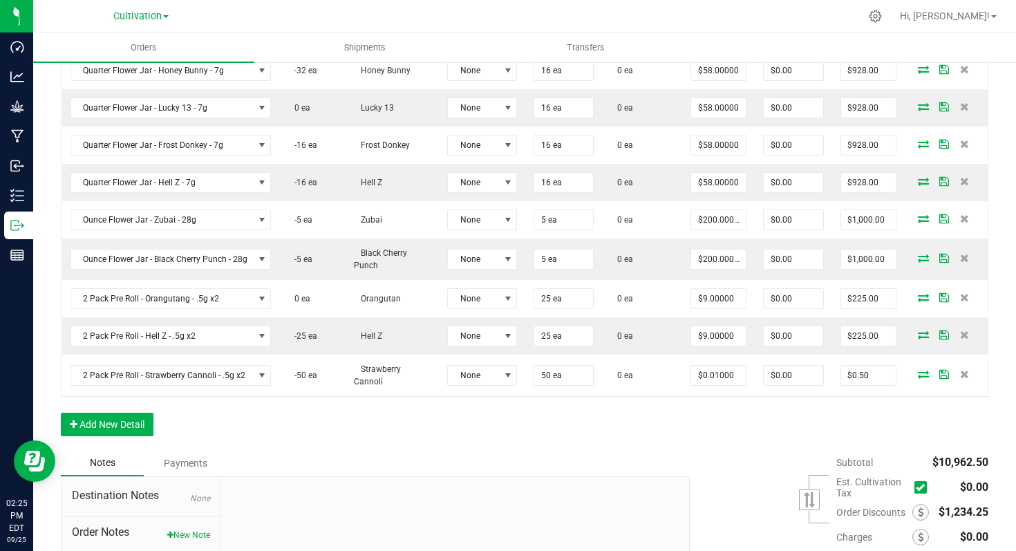
scroll to position [756, 0]
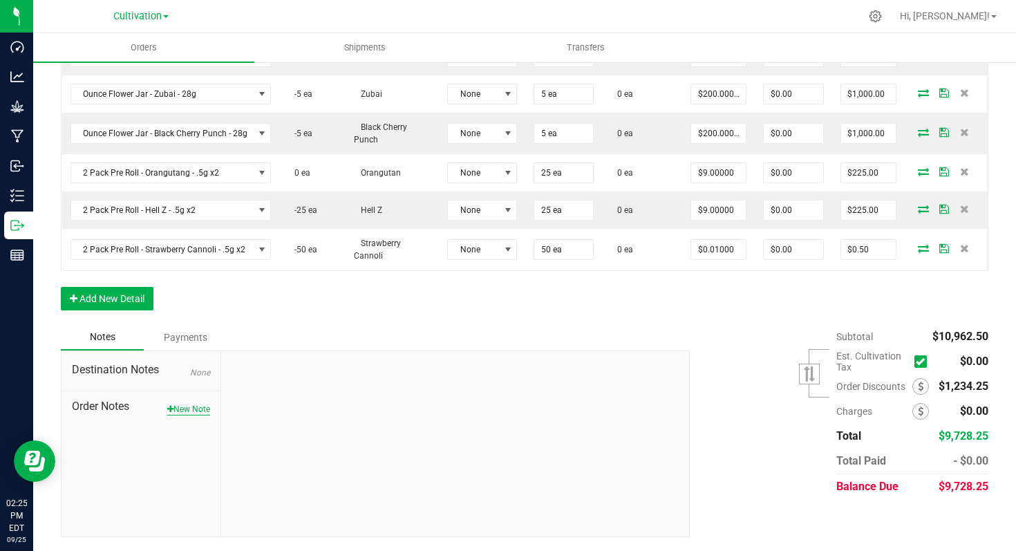
click at [179, 408] on button "New Note" at bounding box center [188, 409] width 43 height 12
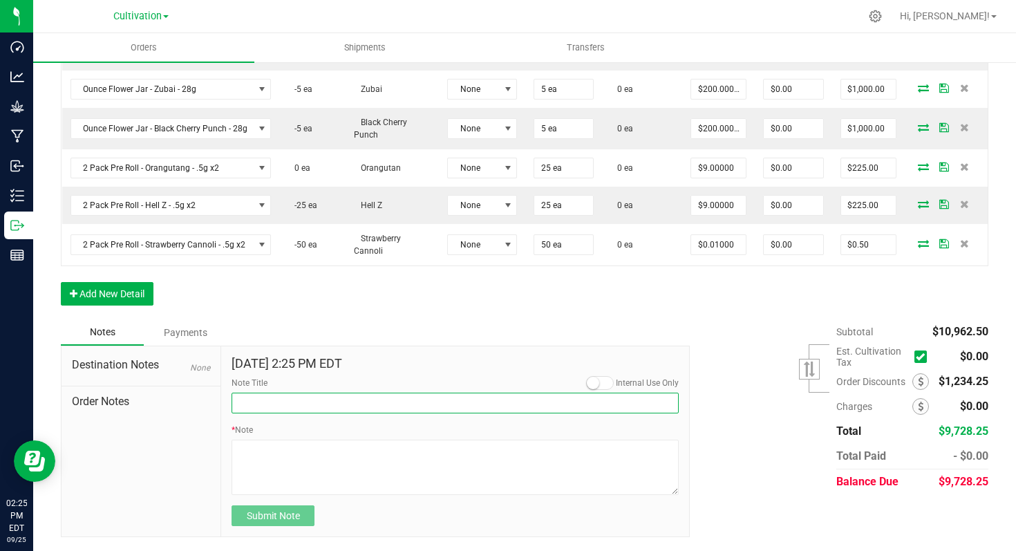
click at [317, 402] on input "Note Title" at bounding box center [455, 403] width 447 height 21
type input "Discount"
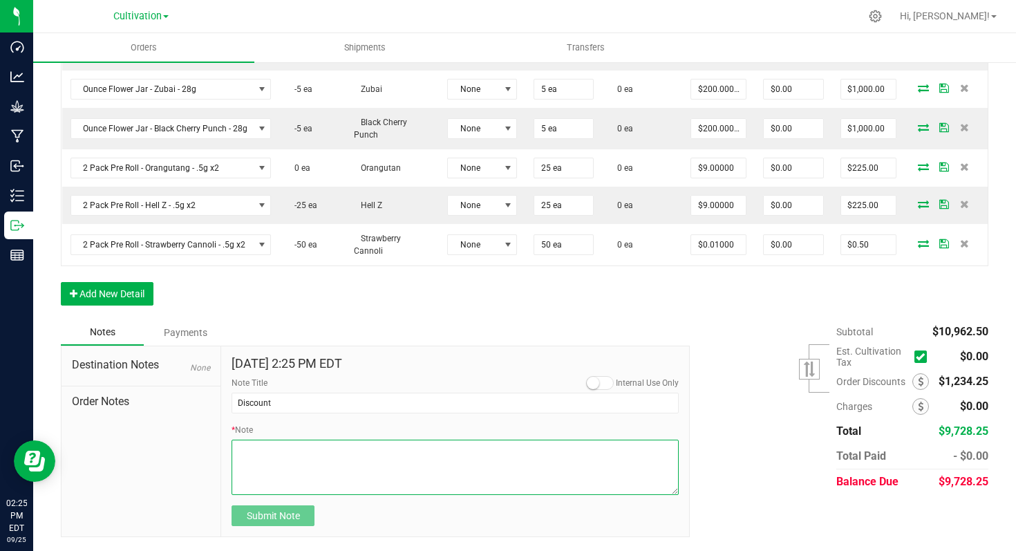
click at [257, 460] on textarea "* Note" at bounding box center [455, 467] width 447 height 55
paste textarea "credit for 1g Blunt price drop to $19.99 retail"
click at [290, 453] on textarea "* Note" at bounding box center [455, 467] width 447 height 55
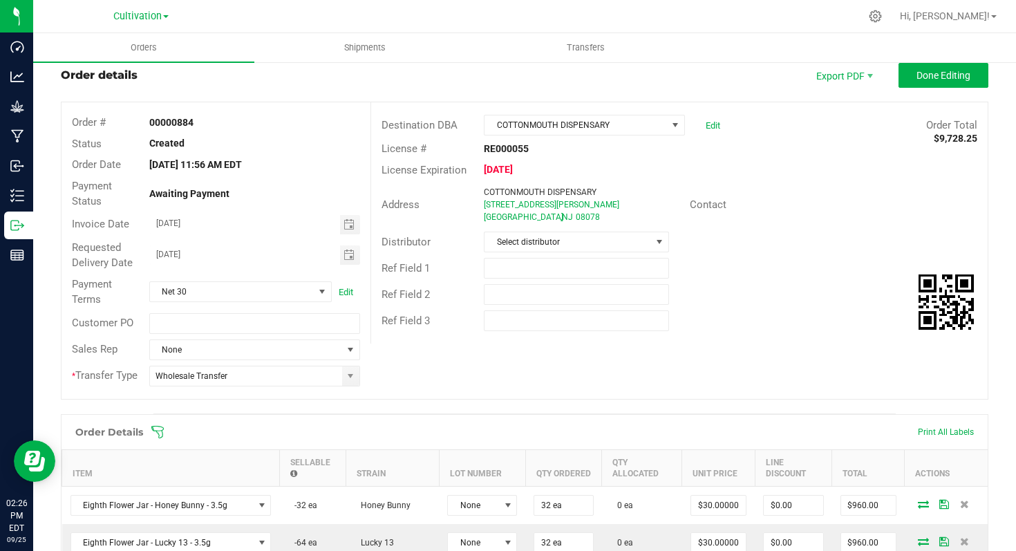
scroll to position [0, 0]
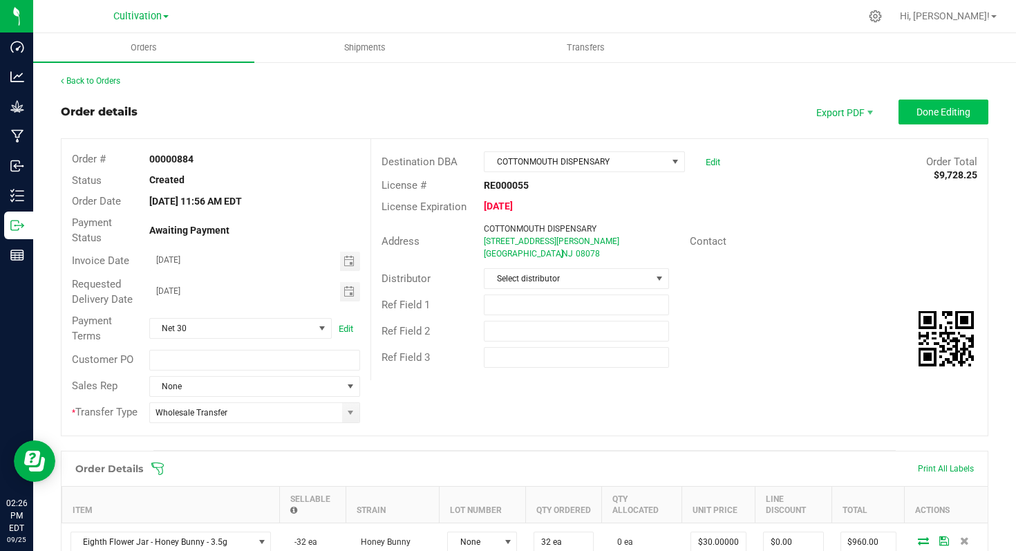
type textarea "10% + $138 credit for 1g Blunt price drop to $19.99 retail"
click at [916, 114] on span "Done Editing" at bounding box center [943, 111] width 54 height 11
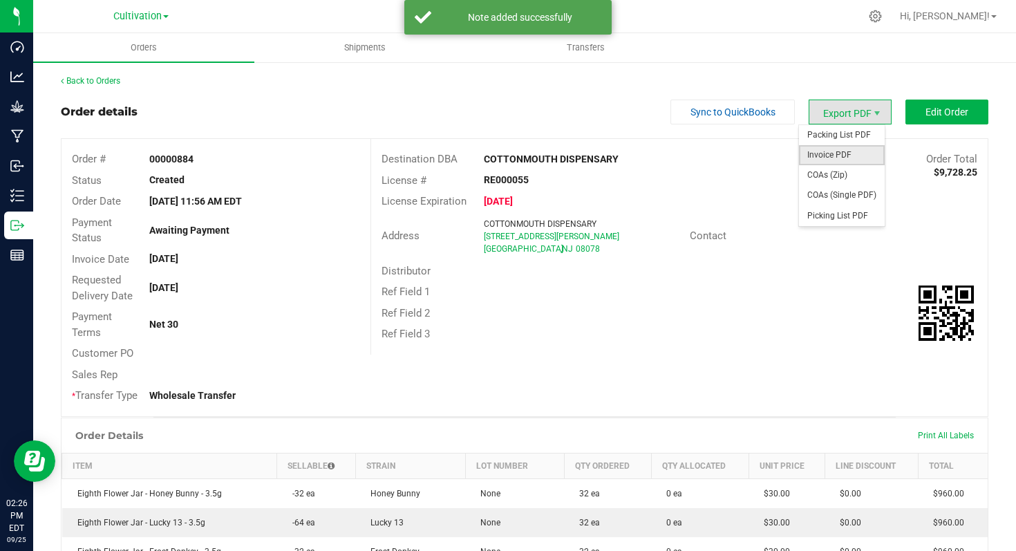
click at [838, 154] on span "Invoice PDF" at bounding box center [842, 155] width 86 height 20
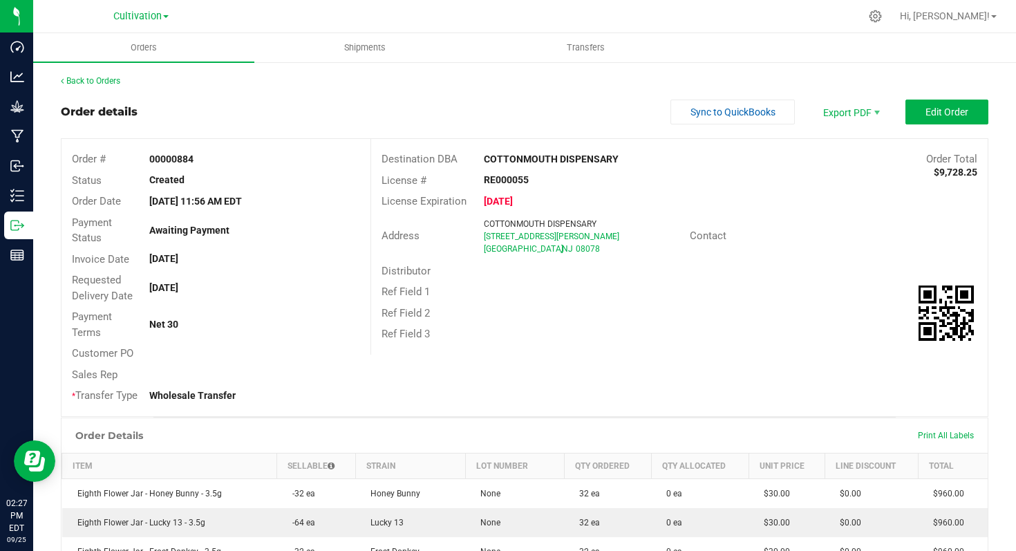
click at [161, 9] on div "Cultivation" at bounding box center [140, 16] width 55 height 17
click at [155, 15] on span "Cultivation" at bounding box center [137, 16] width 48 height 12
click at [131, 67] on link "Manufacturing" at bounding box center [141, 67] width 202 height 19
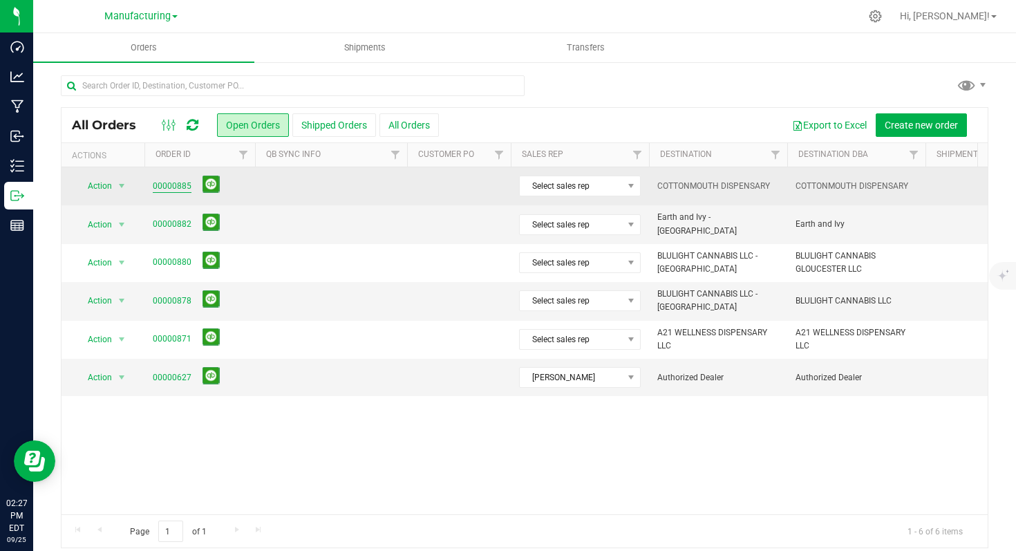
click at [169, 189] on link "00000885" at bounding box center [172, 186] width 39 height 13
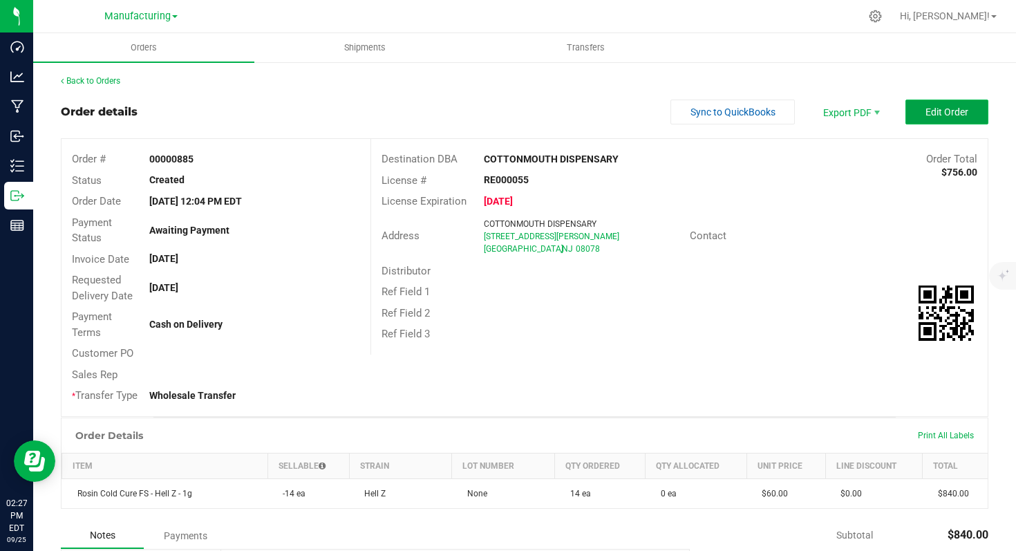
click at [925, 115] on span "Edit Order" at bounding box center [946, 111] width 43 height 11
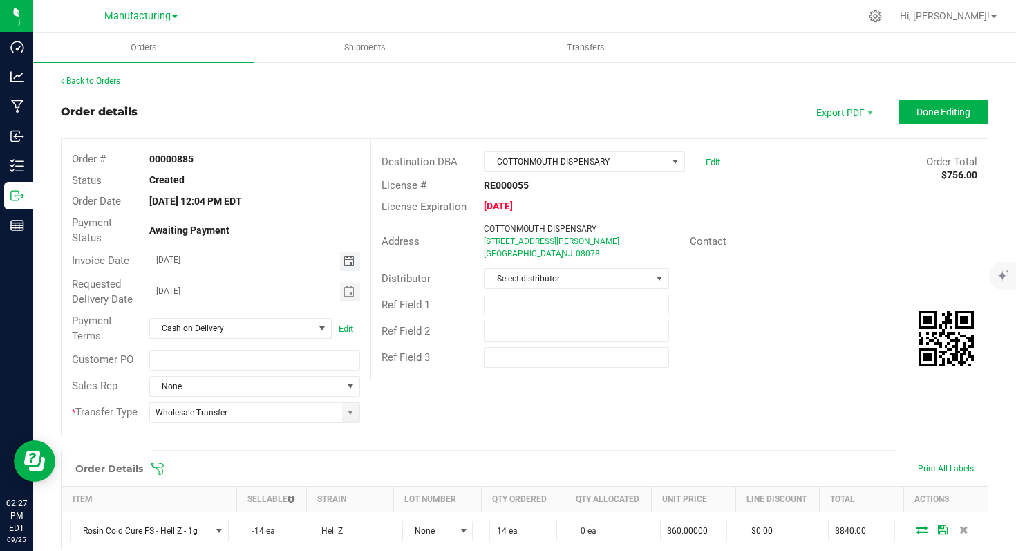
click at [346, 265] on span "Toggle calendar" at bounding box center [349, 261] width 11 height 11
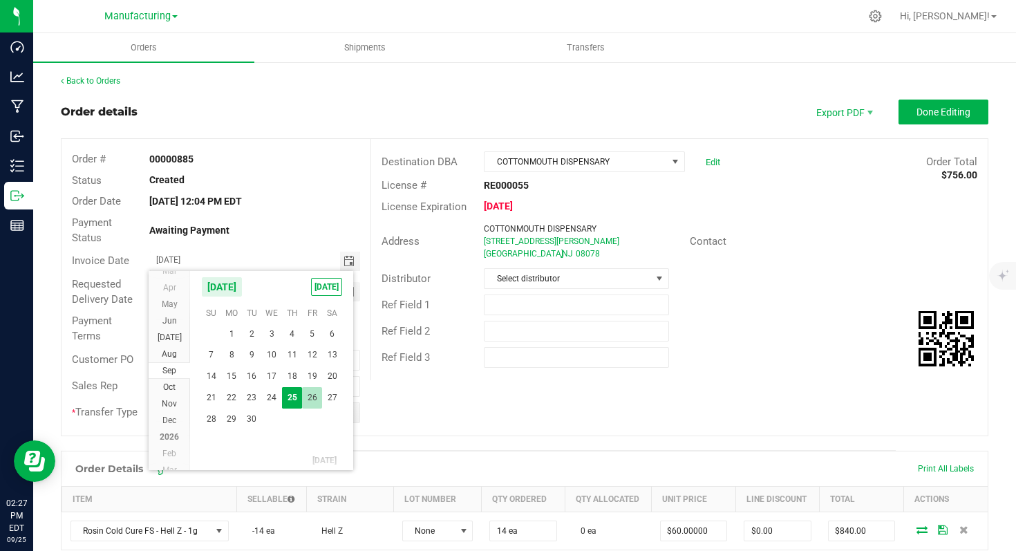
click at [313, 391] on span "26" at bounding box center [312, 397] width 20 height 21
type input "[DATE]"
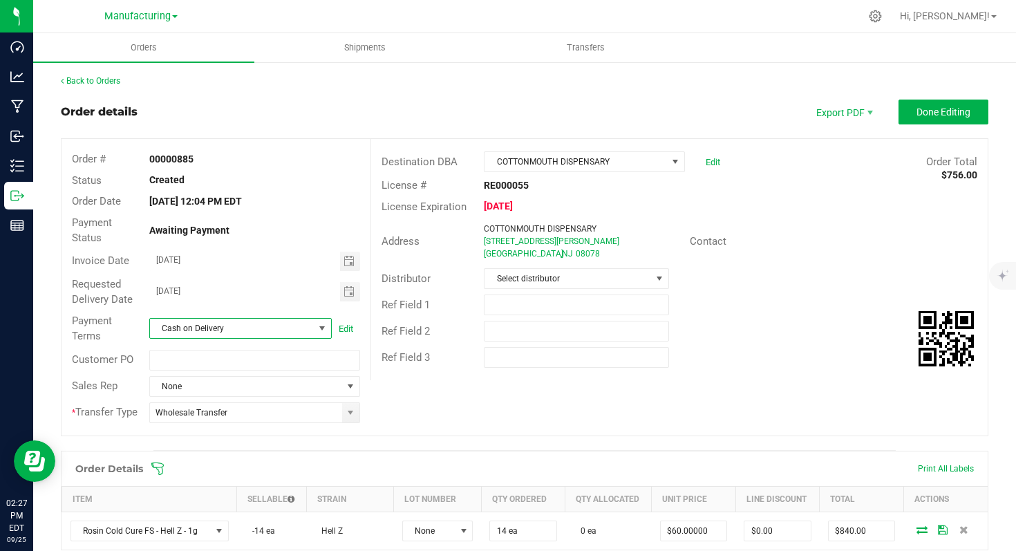
click at [321, 330] on span at bounding box center [322, 328] width 11 height 11
click at [201, 427] on li "Net 30" at bounding box center [238, 432] width 179 height 23
click at [920, 120] on button "Done Editing" at bounding box center [944, 112] width 90 height 25
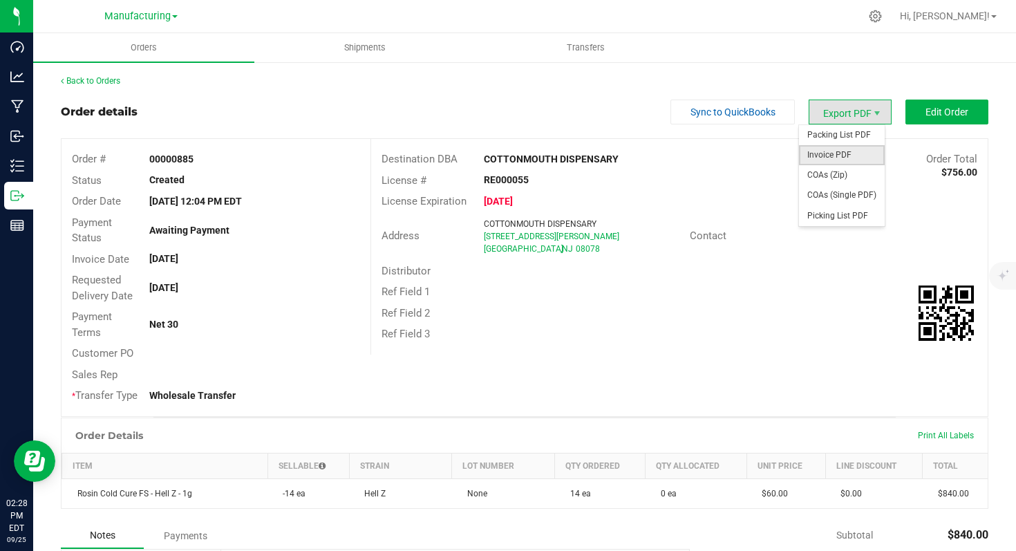
click at [845, 153] on span "Invoice PDF" at bounding box center [842, 155] width 86 height 20
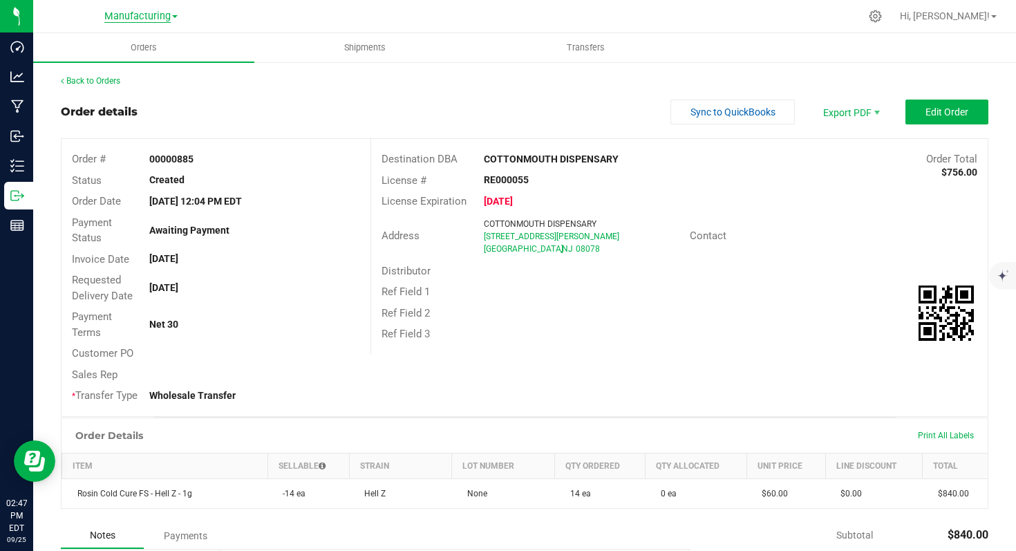
click at [138, 15] on span "Manufacturing" at bounding box center [137, 16] width 66 height 12
click at [122, 46] on link "Cultivation" at bounding box center [141, 48] width 202 height 19
click at [147, 14] on span "Cultivation" at bounding box center [137, 16] width 48 height 12
